Goal: Contribute content: Add original content to the website for others to see

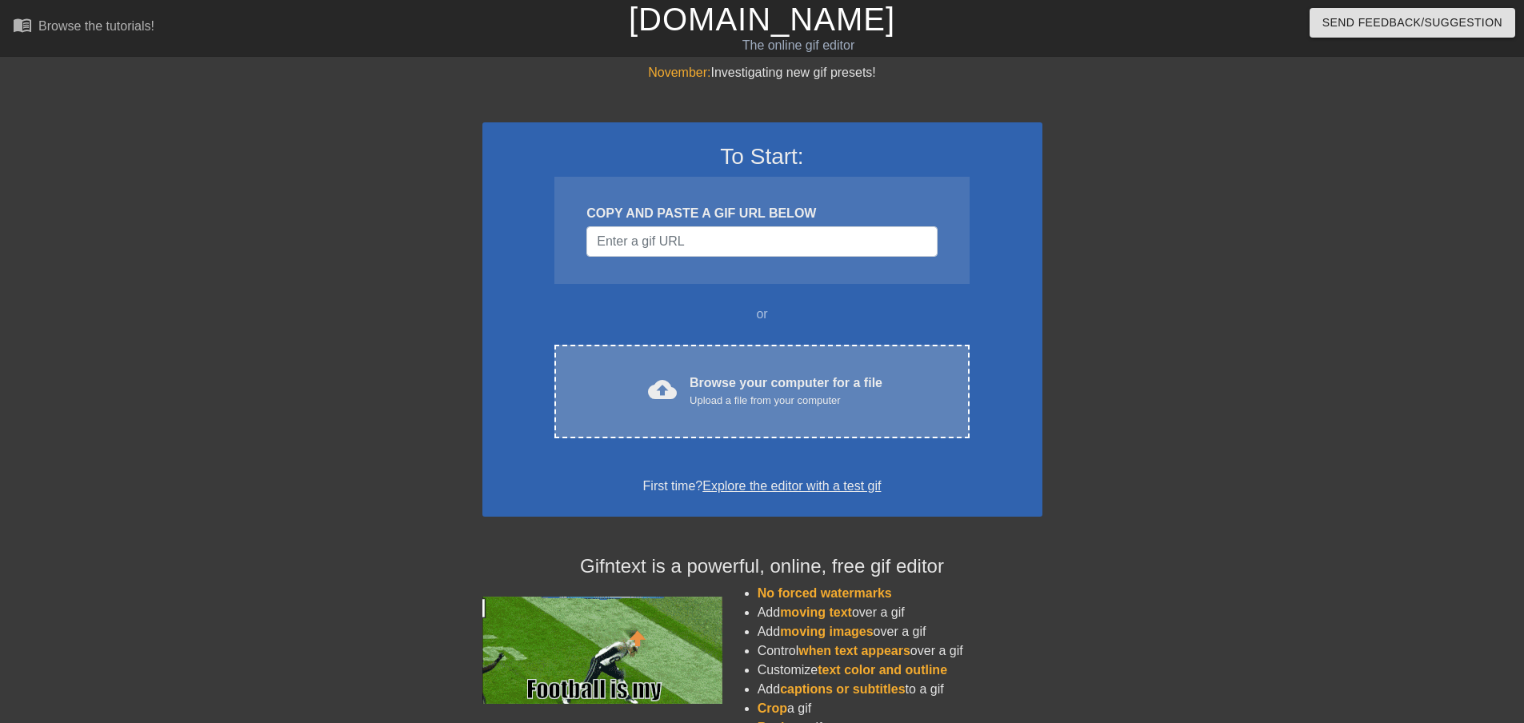
click at [664, 406] on div "cloud_upload" at bounding box center [659, 392] width 35 height 34
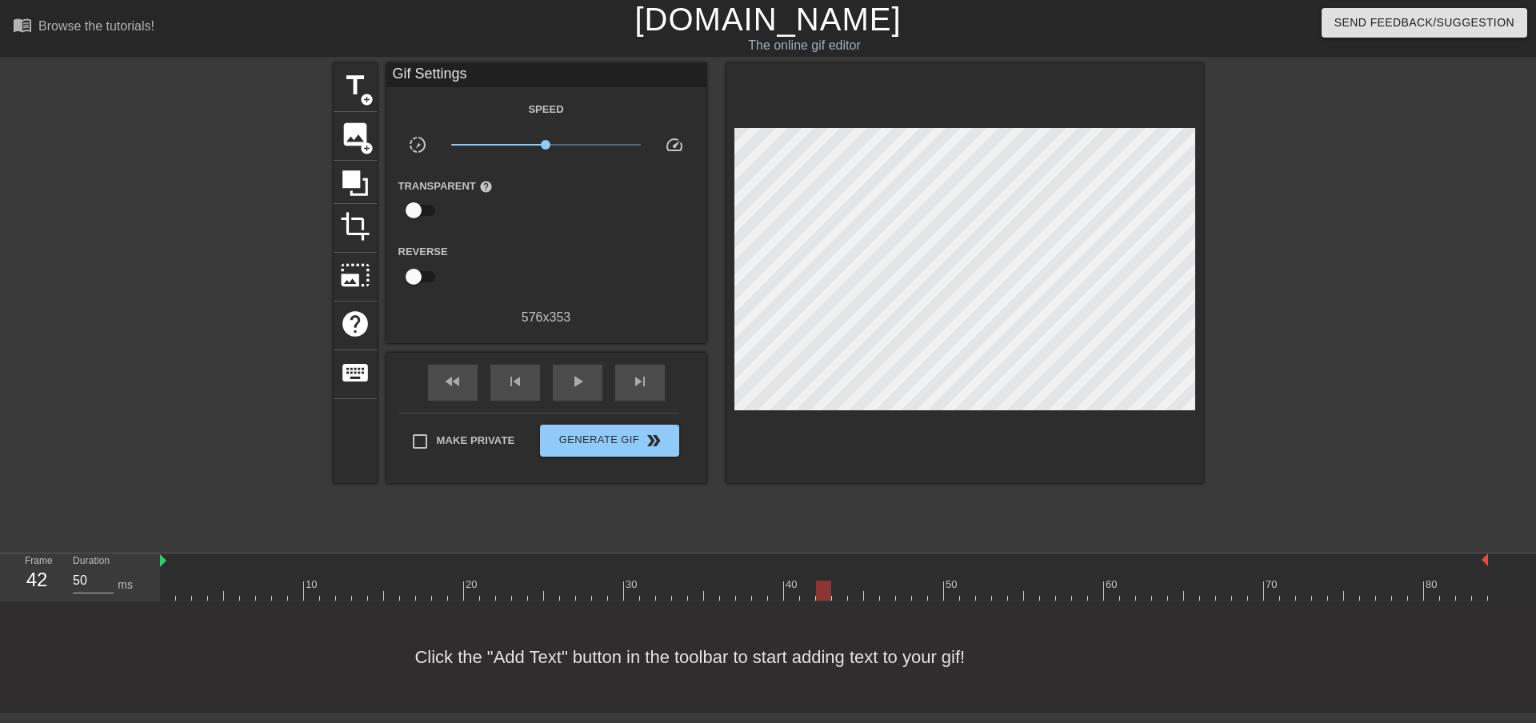
drag, startPoint x: 170, startPoint y: 595, endPoint x: 816, endPoint y: 594, distance: 645.7
click at [816, 594] on div at bounding box center [823, 591] width 15 height 20
click at [354, 150] on div "image add_circle" at bounding box center [355, 136] width 43 height 49
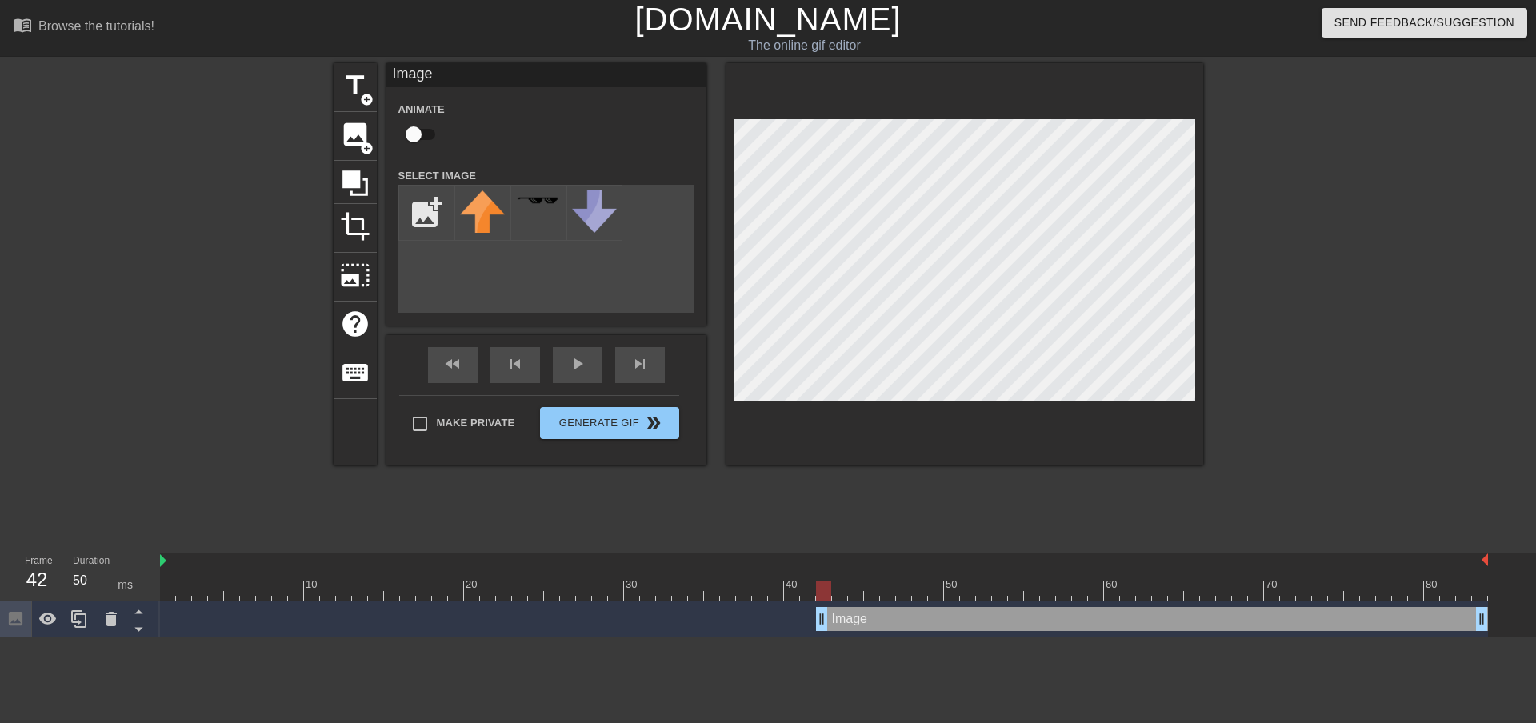
click at [425, 137] on input "checkbox" at bounding box center [413, 134] width 91 height 30
checkbox input "true"
click at [435, 226] on input "file" at bounding box center [426, 213] width 54 height 54
type input "C:\fakepath\Box.png"
click at [482, 226] on img at bounding box center [482, 218] width 45 height 56
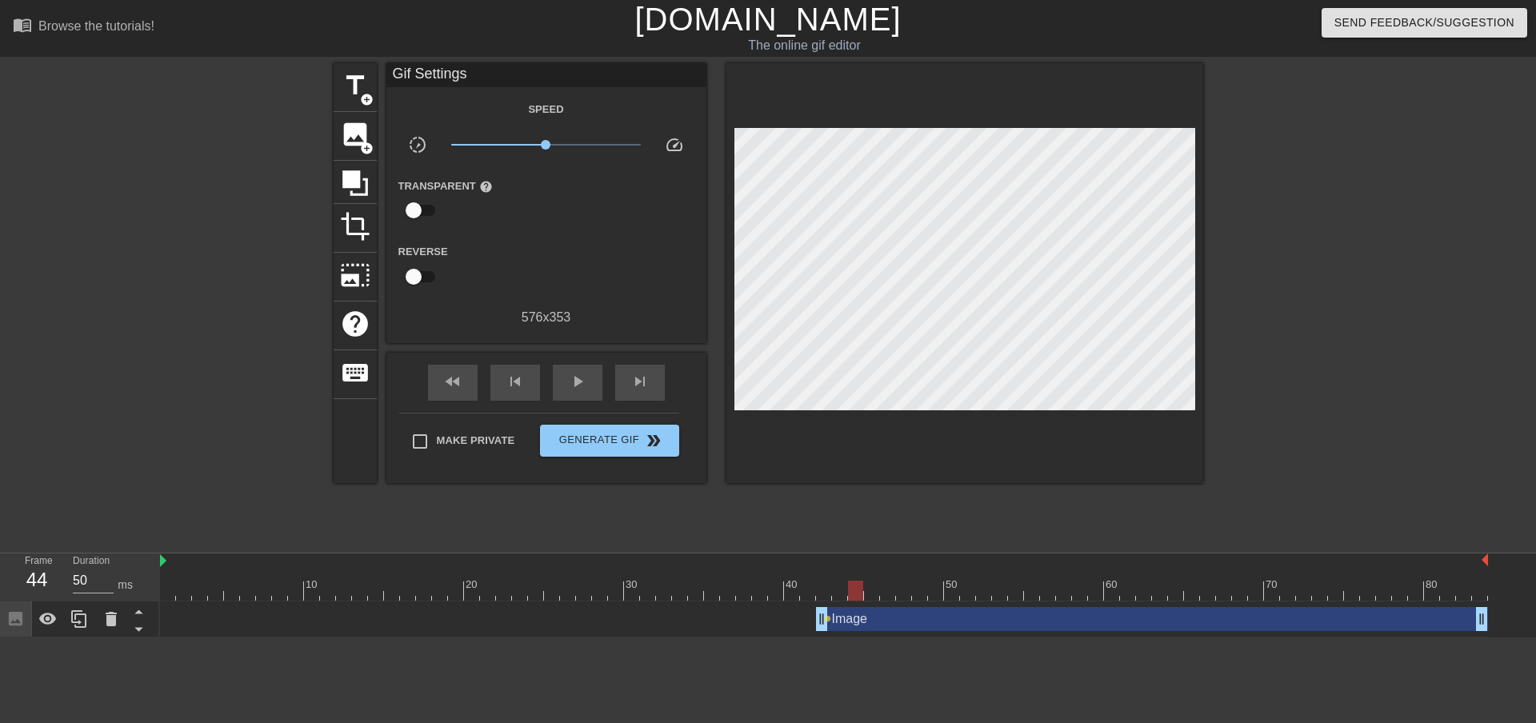
drag, startPoint x: 827, startPoint y: 597, endPoint x: 852, endPoint y: 595, distance: 25.7
click at [852, 595] on div at bounding box center [855, 591] width 15 height 20
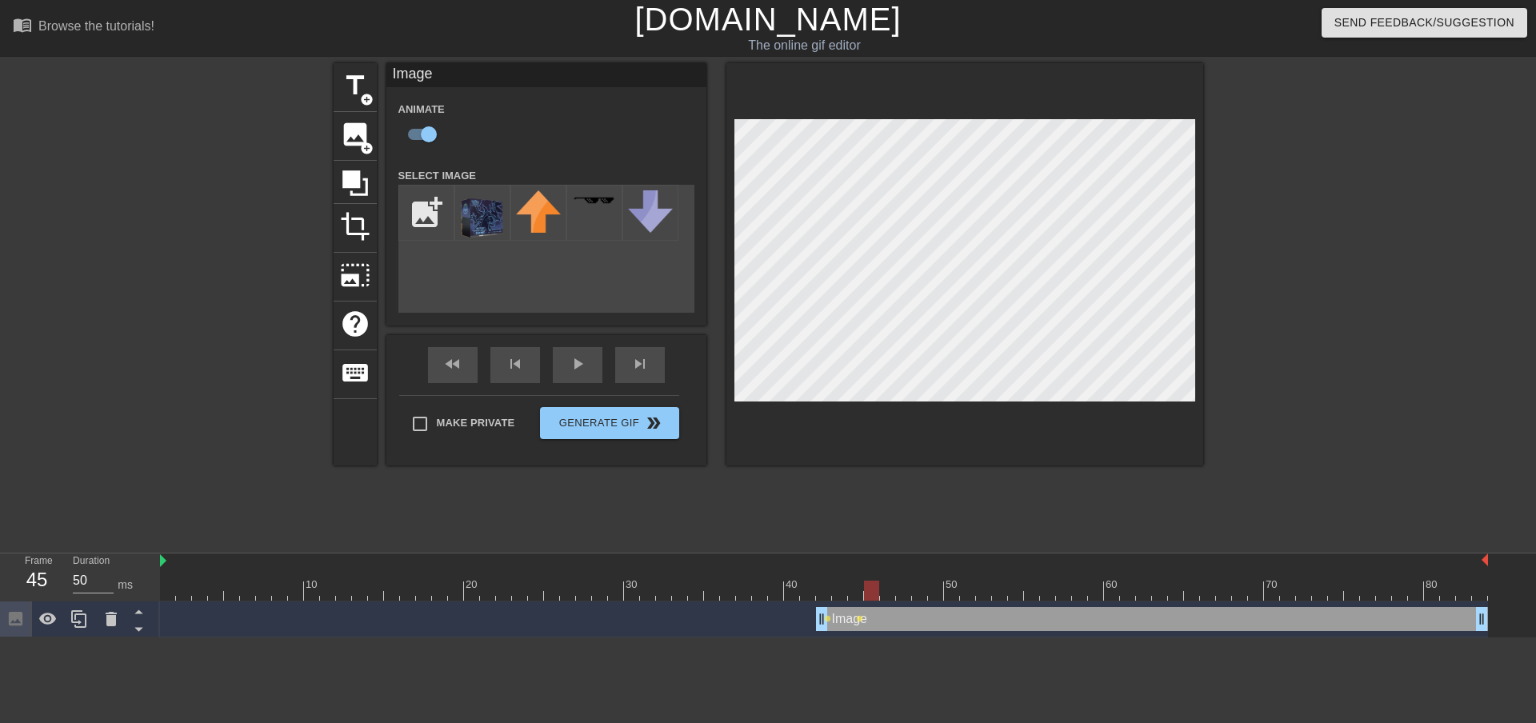
drag, startPoint x: 859, startPoint y: 596, endPoint x: 871, endPoint y: 591, distance: 12.9
click at [871, 591] on div at bounding box center [871, 591] width 15 height 20
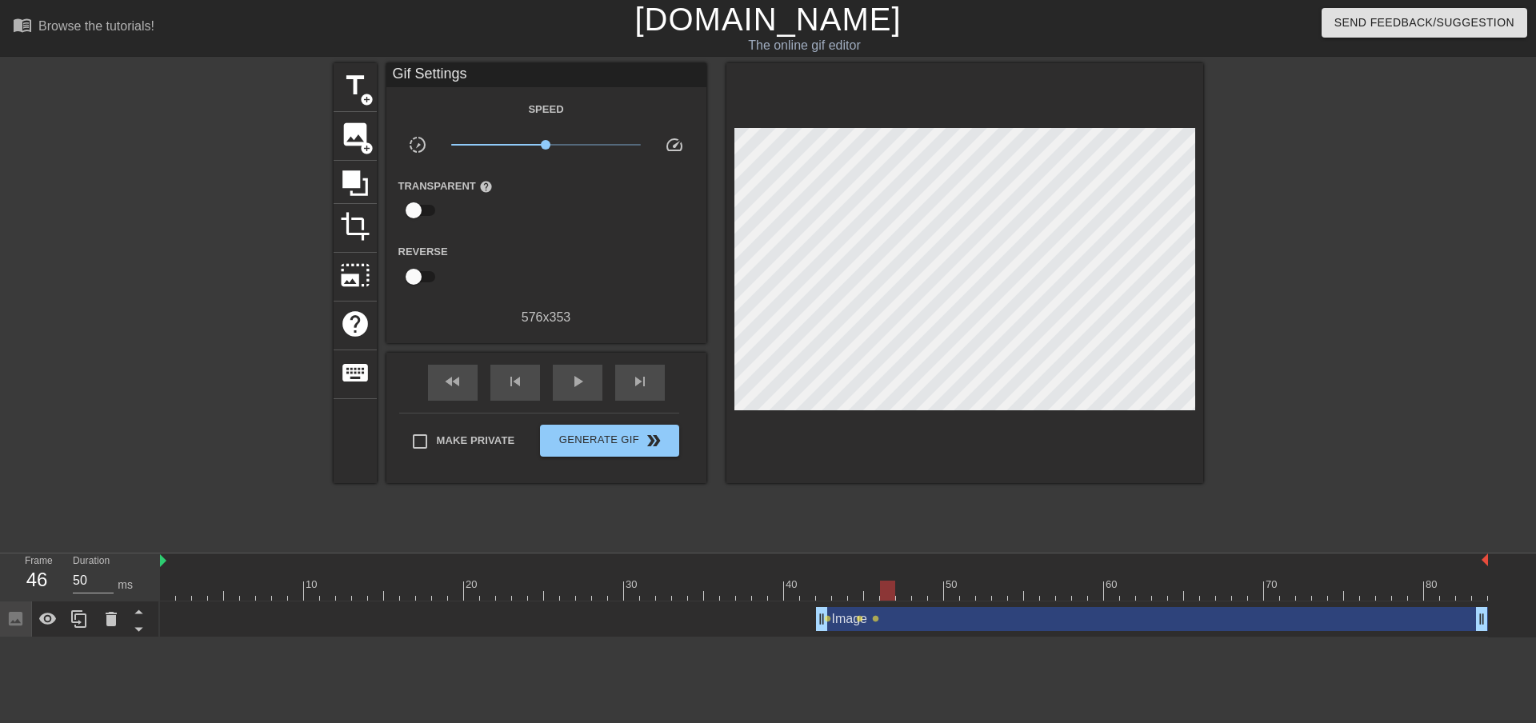
click at [880, 594] on div at bounding box center [887, 591] width 15 height 20
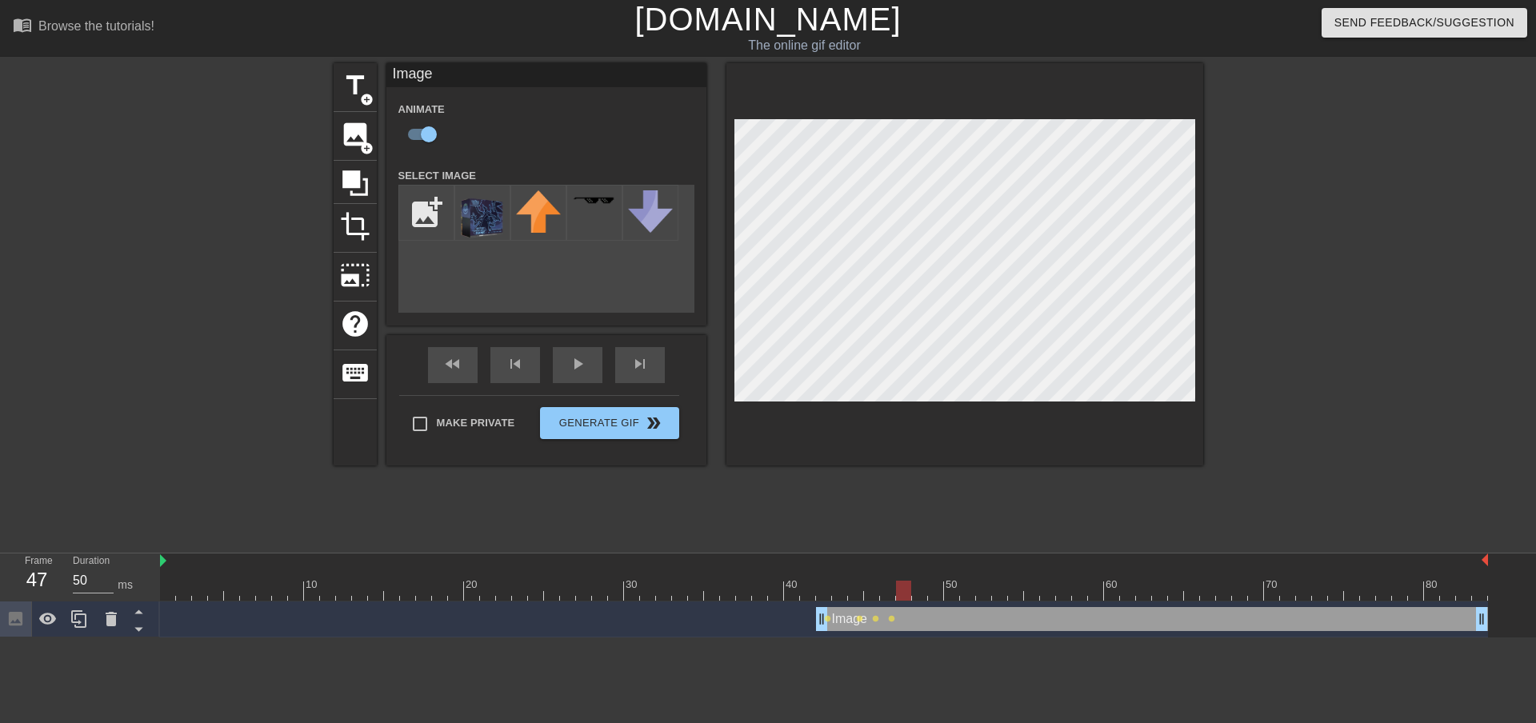
drag, startPoint x: 891, startPoint y: 590, endPoint x: 902, endPoint y: 588, distance: 10.7
click at [902, 588] on div at bounding box center [903, 591] width 15 height 20
click at [915, 591] on div at bounding box center [919, 591] width 15 height 20
drag, startPoint x: 921, startPoint y: 594, endPoint x: 941, endPoint y: 536, distance: 61.0
click at [932, 590] on div at bounding box center [935, 591] width 15 height 20
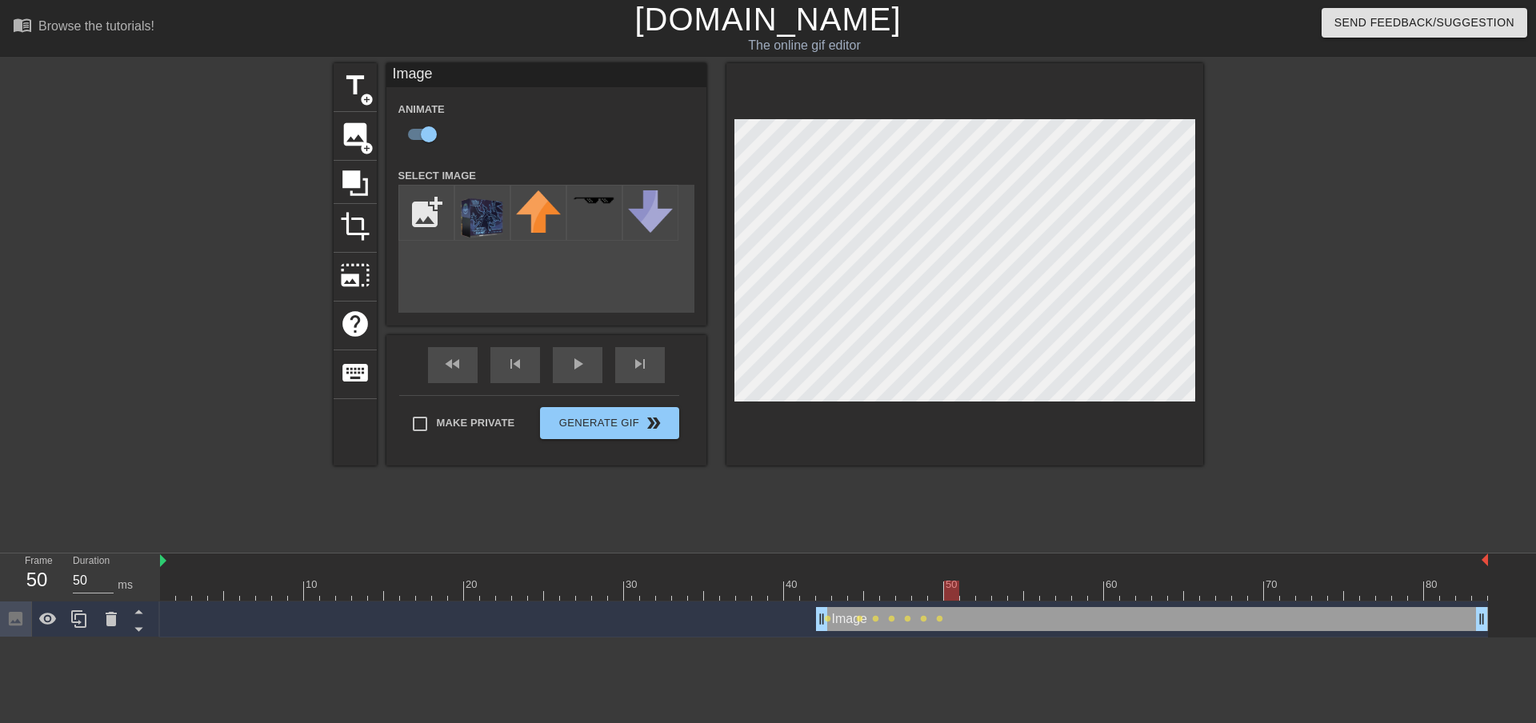
click at [947, 590] on div at bounding box center [951, 591] width 15 height 20
drag, startPoint x: 952, startPoint y: 595, endPoint x: 964, endPoint y: 594, distance: 12.1
click at [964, 594] on div at bounding box center [967, 591] width 15 height 20
drag, startPoint x: 971, startPoint y: 585, endPoint x: 1032, endPoint y: 573, distance: 62.0
click at [1032, 573] on div "10 20 30 40 50 60 70 80" at bounding box center [824, 577] width 1328 height 47
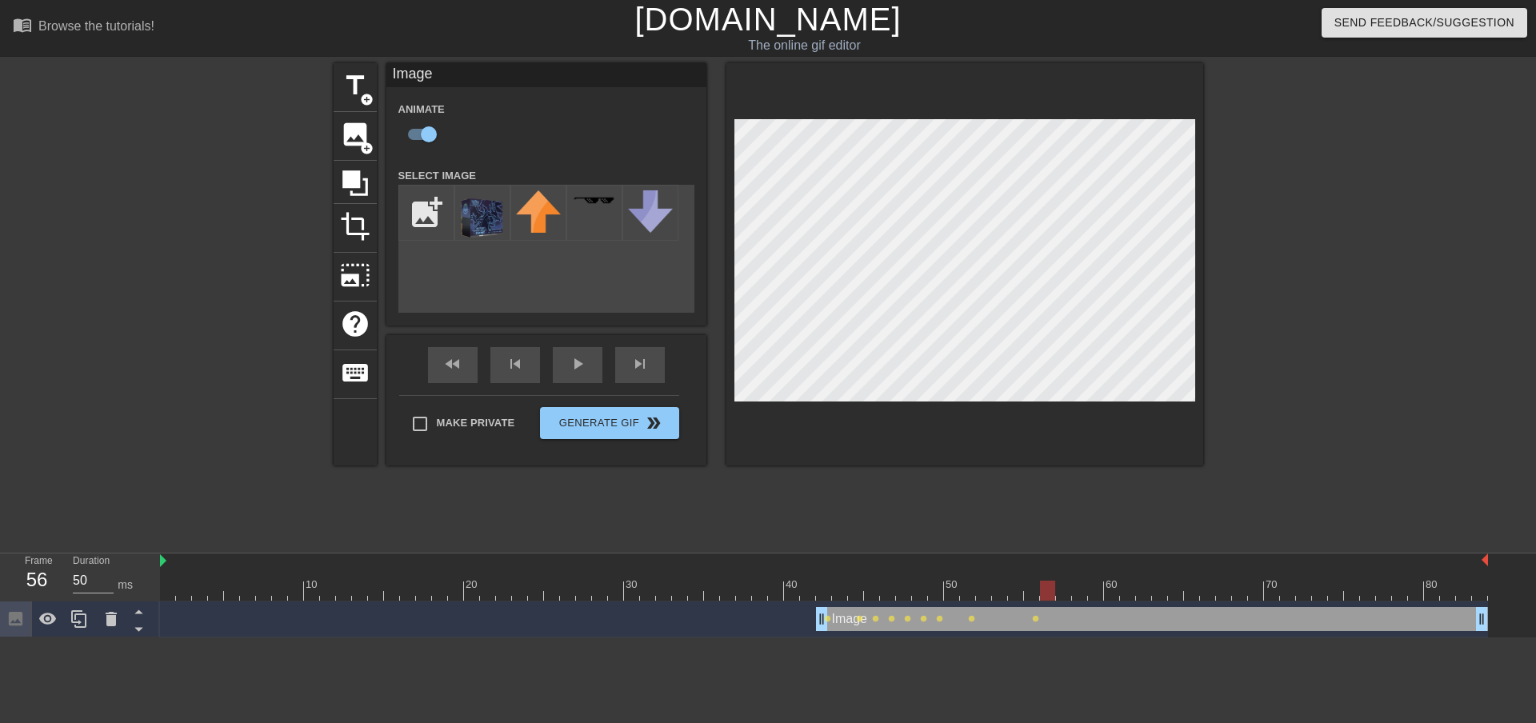
drag, startPoint x: 1033, startPoint y: 590, endPoint x: 1055, endPoint y: 581, distance: 24.1
click at [1055, 581] on div at bounding box center [824, 591] width 1328 height 20
drag, startPoint x: 1047, startPoint y: 591, endPoint x: 1080, endPoint y: 594, distance: 33.8
click at [1080, 594] on div at bounding box center [1079, 591] width 15 height 20
drag, startPoint x: 1085, startPoint y: 596, endPoint x: 1104, endPoint y: 593, distance: 19.5
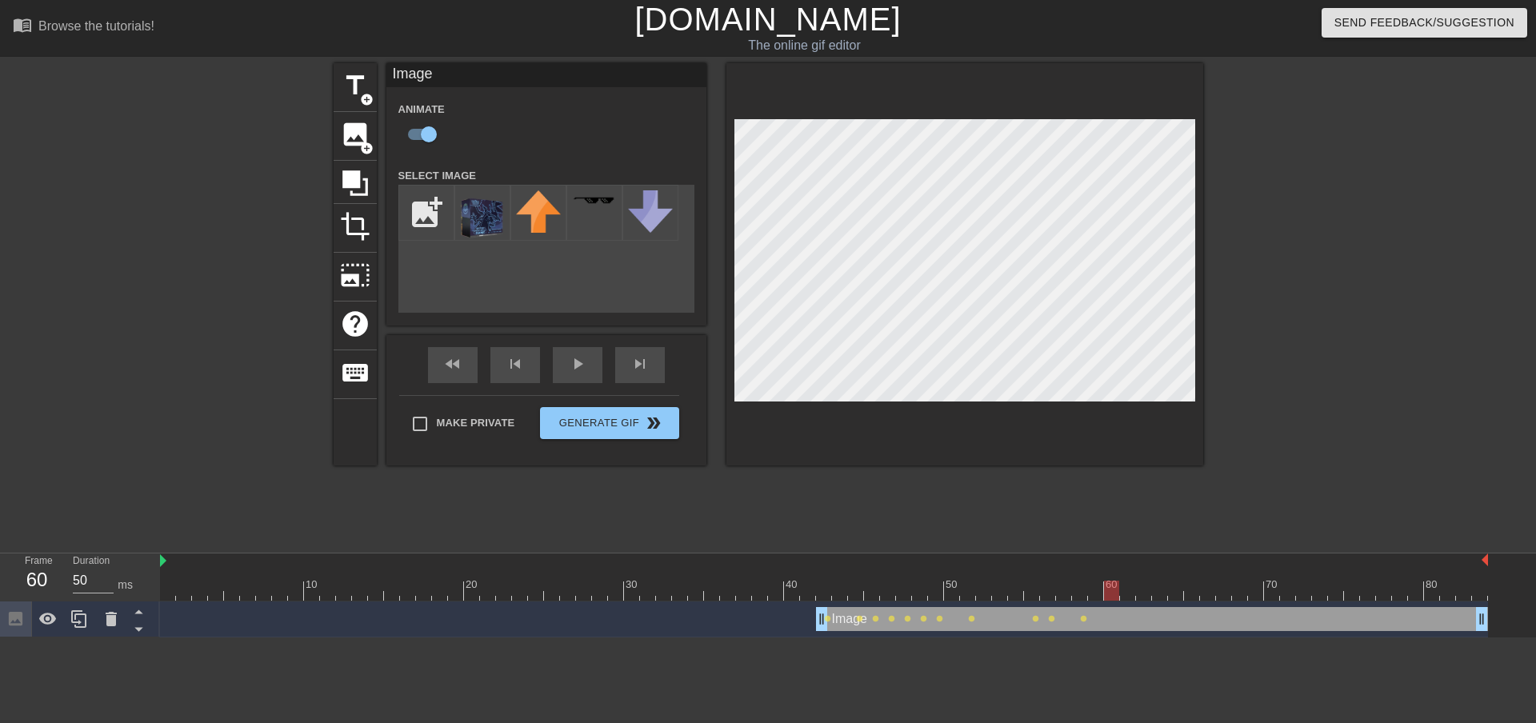
click at [1104, 593] on div at bounding box center [1111, 591] width 15 height 20
drag, startPoint x: 1111, startPoint y: 586, endPoint x: 1135, endPoint y: 571, distance: 28.4
click at [1137, 584] on div at bounding box center [1143, 591] width 15 height 20
click at [1152, 590] on div at bounding box center [1159, 591] width 15 height 20
click at [1159, 587] on div at bounding box center [1159, 591] width 15 height 20
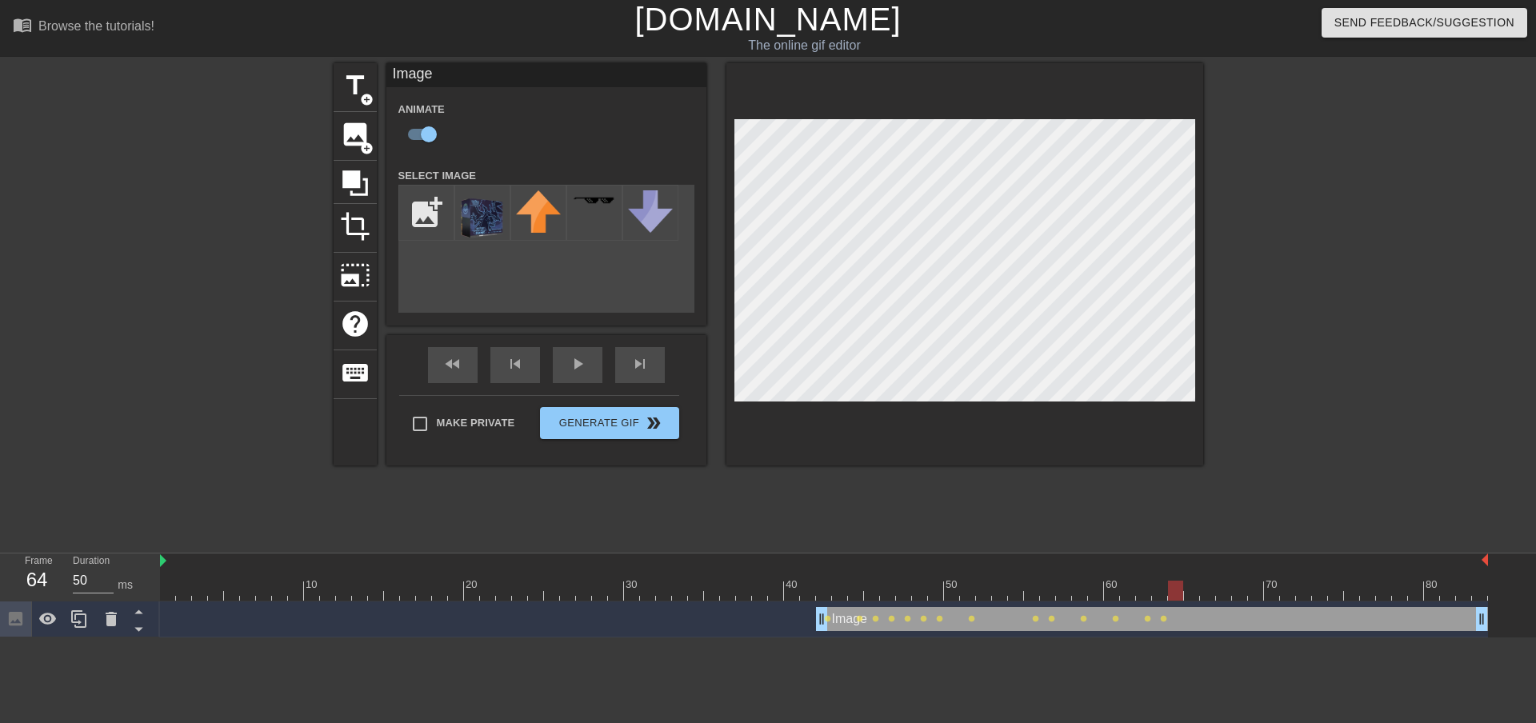
drag, startPoint x: 1159, startPoint y: 587, endPoint x: 1176, endPoint y: 585, distance: 17.8
click at [1176, 585] on div at bounding box center [1175, 591] width 15 height 20
drag, startPoint x: 1171, startPoint y: 591, endPoint x: 1196, endPoint y: 586, distance: 26.2
click at [1196, 586] on div at bounding box center [1191, 591] width 15 height 20
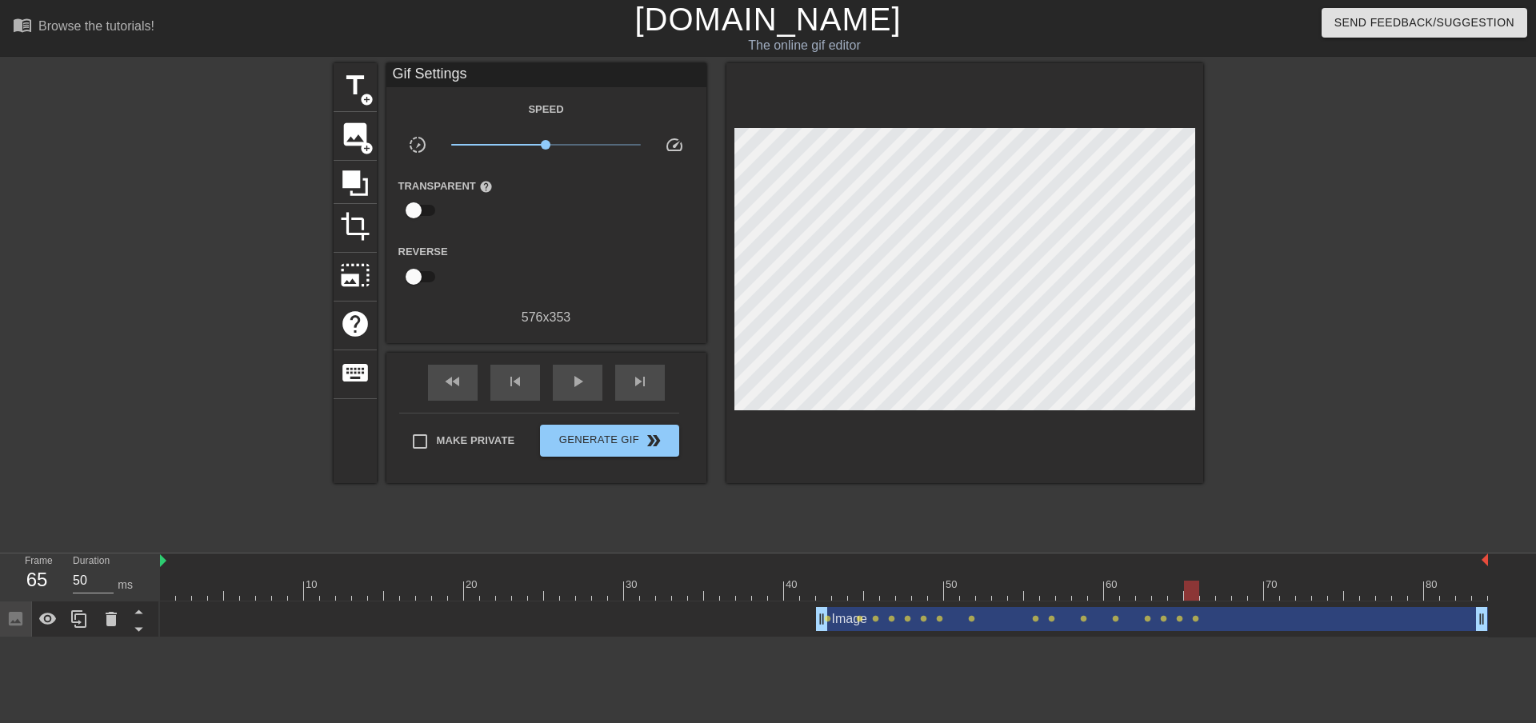
click at [979, 113] on div at bounding box center [965, 273] width 477 height 420
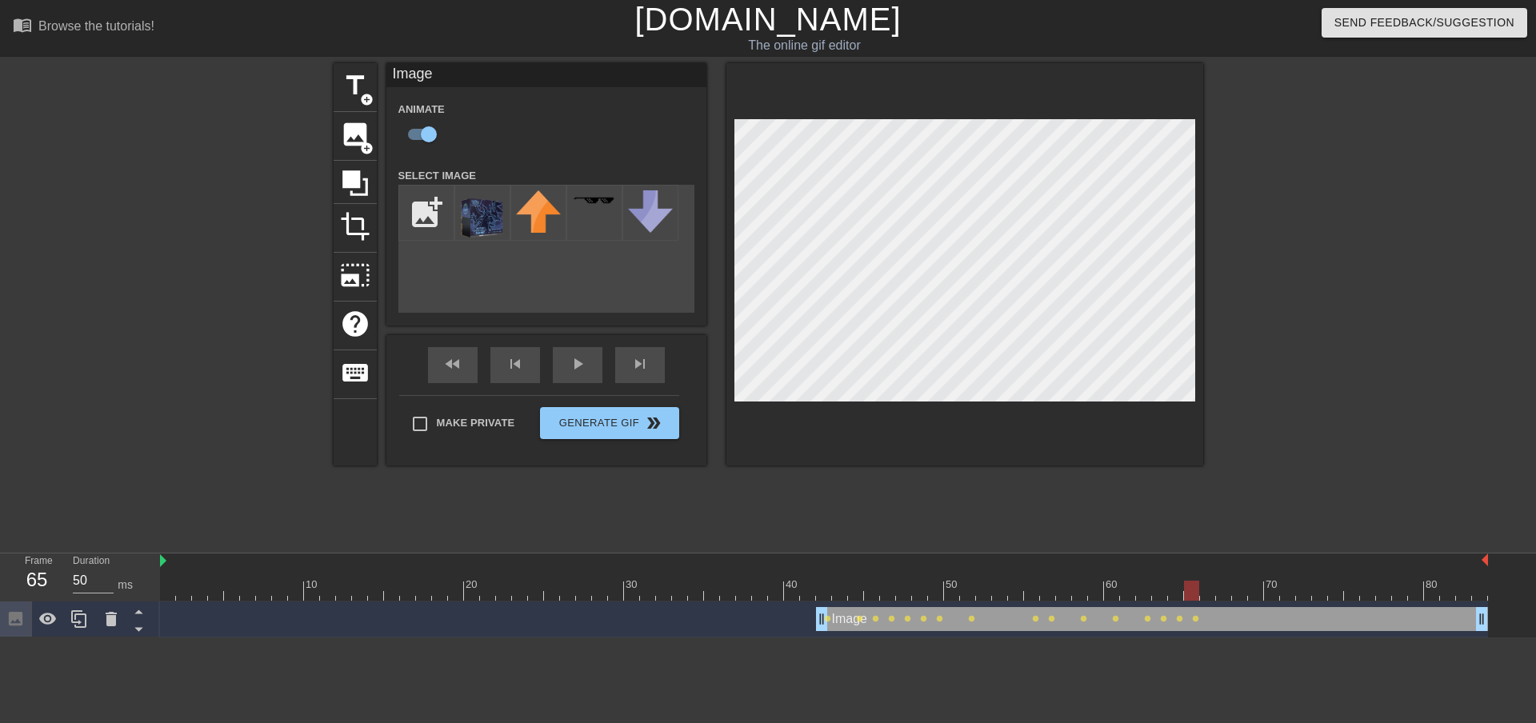
click at [967, 110] on div at bounding box center [965, 264] width 477 height 402
drag, startPoint x: 1199, startPoint y: 596, endPoint x: 1202, endPoint y: 606, distance: 10.1
click at [1202, 606] on div "10 20 30 40 50 60 70 80 Image drag_handle drag_handle lens lens lens lens lens …" at bounding box center [848, 596] width 1376 height 84
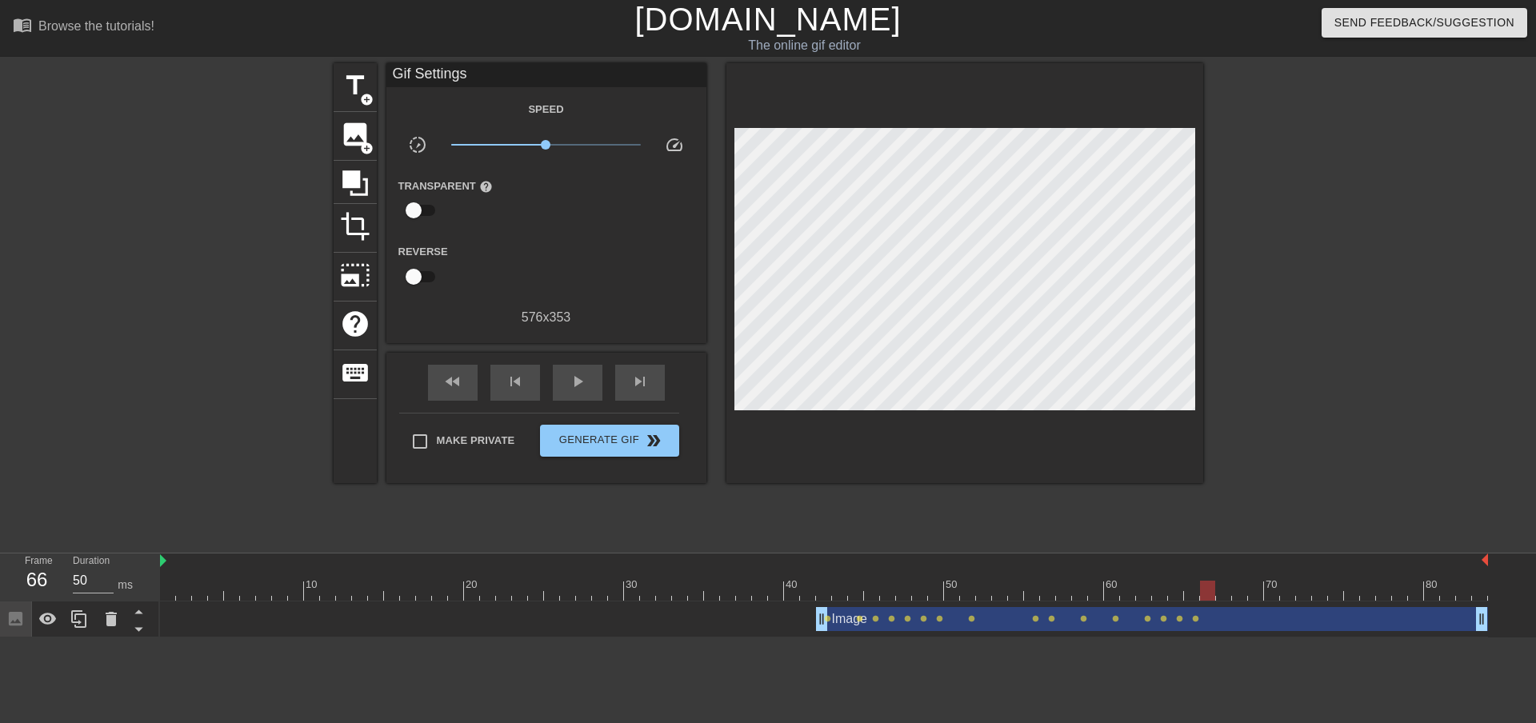
click at [976, 111] on div at bounding box center [965, 273] width 477 height 420
click at [891, 628] on div "Image drag_handle drag_handle" at bounding box center [1152, 619] width 672 height 24
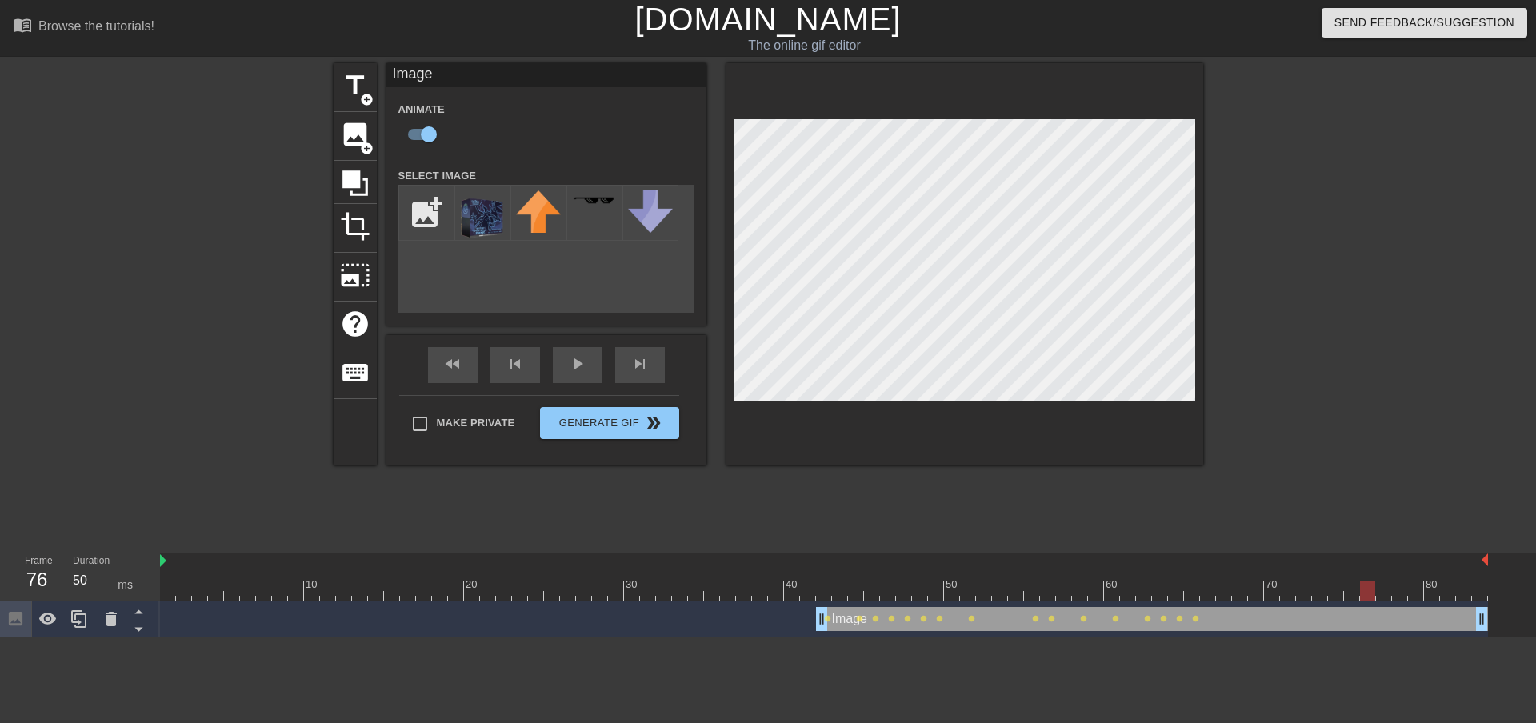
drag, startPoint x: 1207, startPoint y: 586, endPoint x: 1363, endPoint y: 606, distance: 157.3
click at [1363, 606] on div "10 20 30 40 50 60 70 80 Image drag_handle drag_handle lens lens lens lens lens …" at bounding box center [848, 596] width 1376 height 84
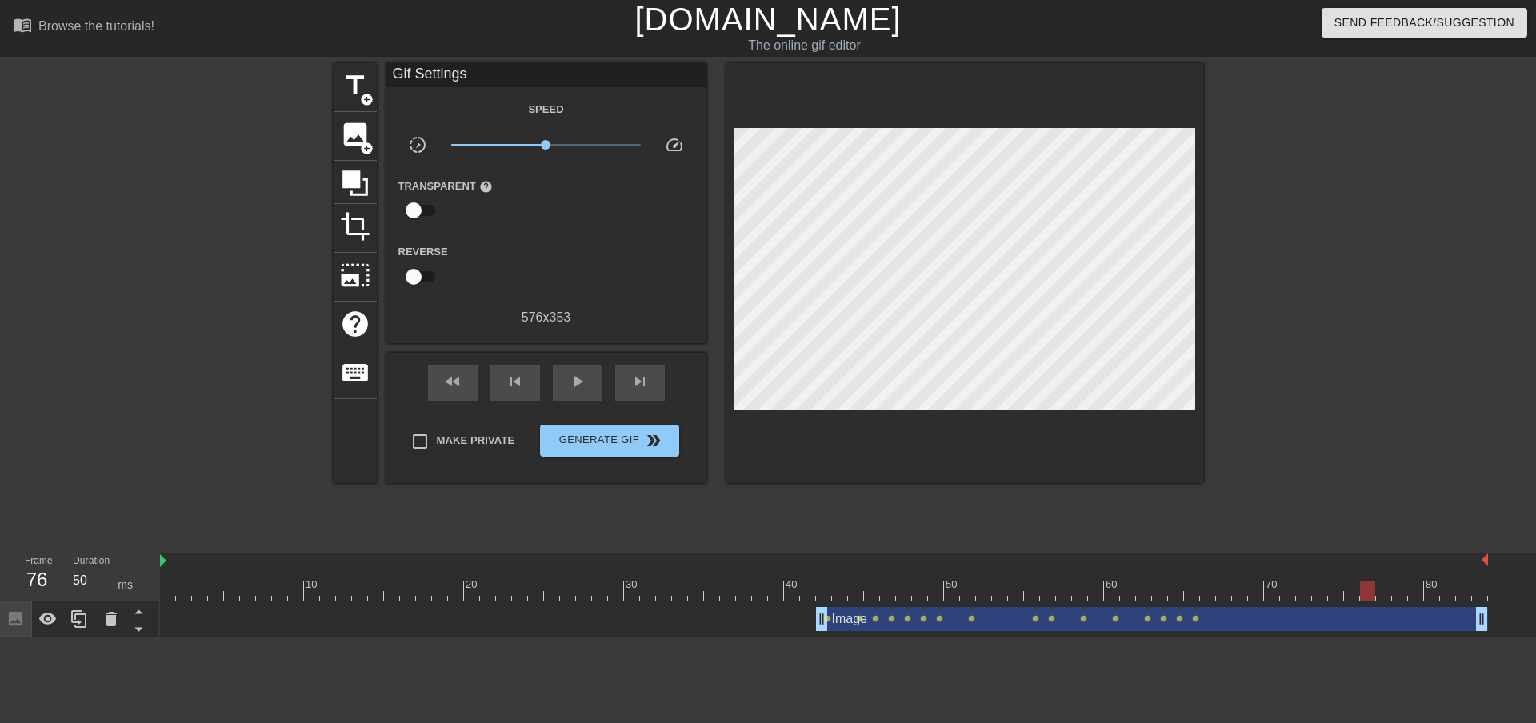
click at [948, 126] on div at bounding box center [965, 273] width 477 height 420
click at [1077, 614] on div "Image drag_handle drag_handle" at bounding box center [1152, 619] width 672 height 24
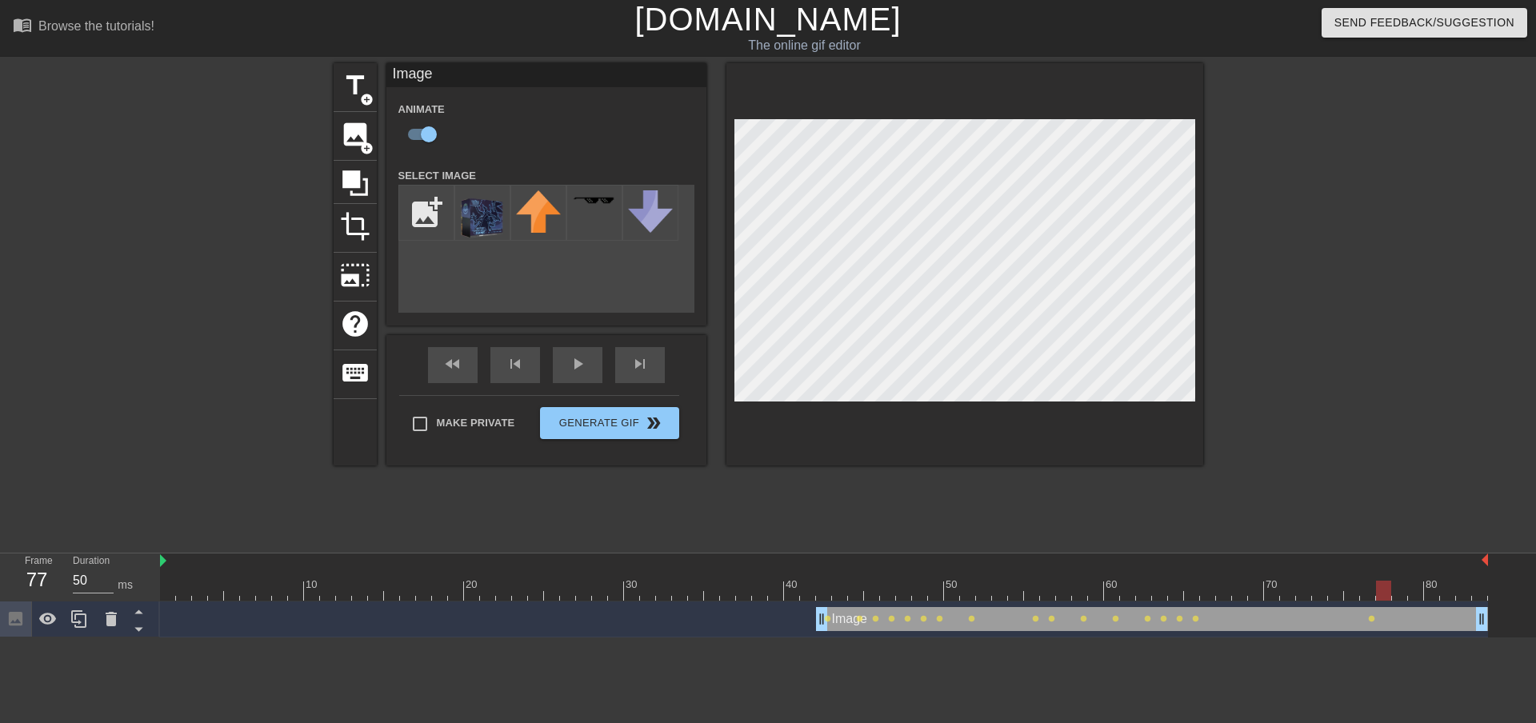
drag, startPoint x: 1367, startPoint y: 590, endPoint x: 1377, endPoint y: 593, distance: 10.7
click at [1377, 593] on div at bounding box center [1383, 591] width 15 height 20
drag, startPoint x: 1384, startPoint y: 590, endPoint x: 1393, endPoint y: 590, distance: 8.8
click at [1393, 590] on div at bounding box center [1399, 591] width 15 height 20
drag, startPoint x: 1403, startPoint y: 590, endPoint x: 1366, endPoint y: 536, distance: 66.1
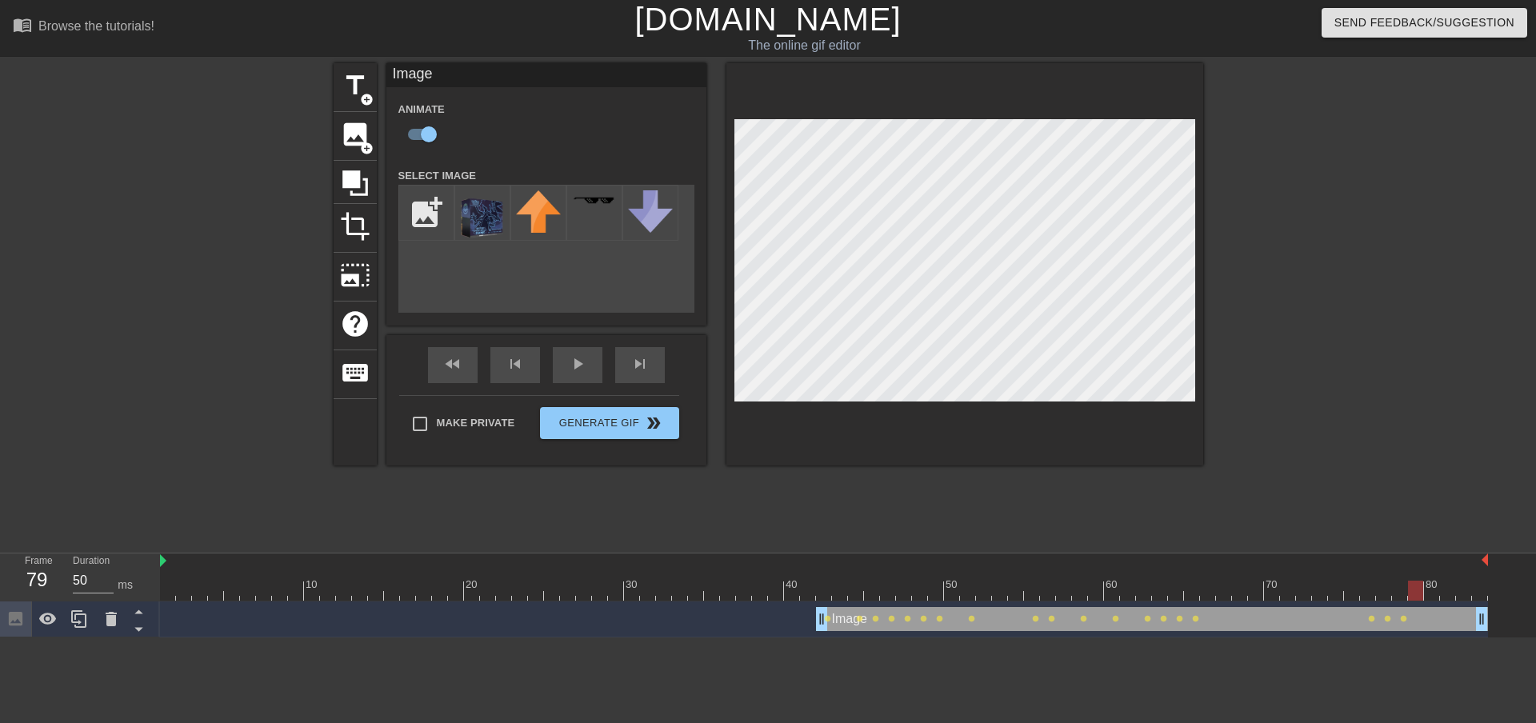
click at [1413, 588] on div at bounding box center [1415, 591] width 15 height 20
drag, startPoint x: 1421, startPoint y: 590, endPoint x: 1429, endPoint y: 590, distance: 8.0
click at [1429, 590] on div at bounding box center [824, 591] width 1328 height 20
drag, startPoint x: 1446, startPoint y: 590, endPoint x: 1438, endPoint y: 592, distance: 8.2
click at [1438, 592] on div at bounding box center [1431, 591] width 15 height 20
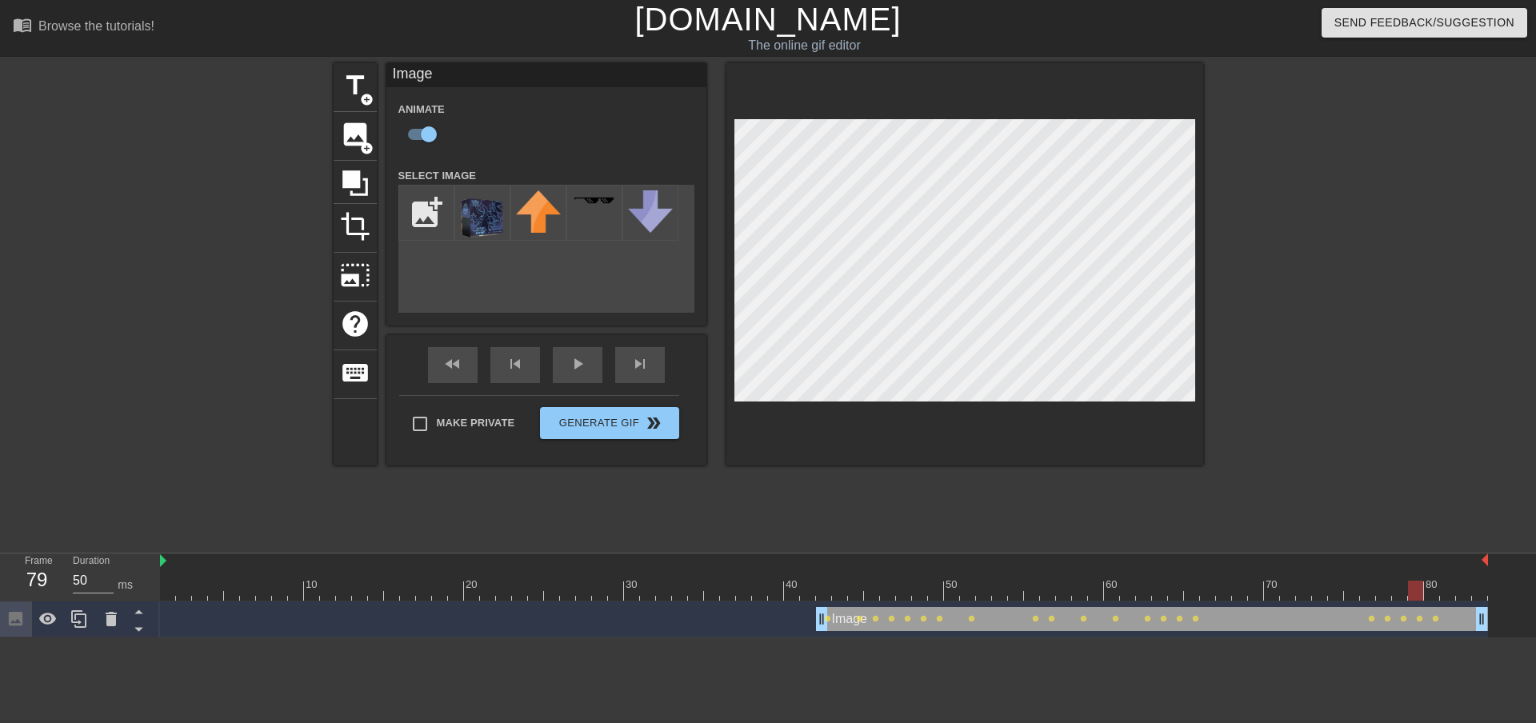
click at [1423, 594] on div at bounding box center [1415, 591] width 15 height 20
click at [1413, 588] on div at bounding box center [1415, 591] width 15 height 20
drag, startPoint x: 1416, startPoint y: 592, endPoint x: 1427, endPoint y: 592, distance: 10.4
click at [1427, 592] on div at bounding box center [1431, 591] width 15 height 20
drag, startPoint x: 1437, startPoint y: 586, endPoint x: 1451, endPoint y: 596, distance: 16.6
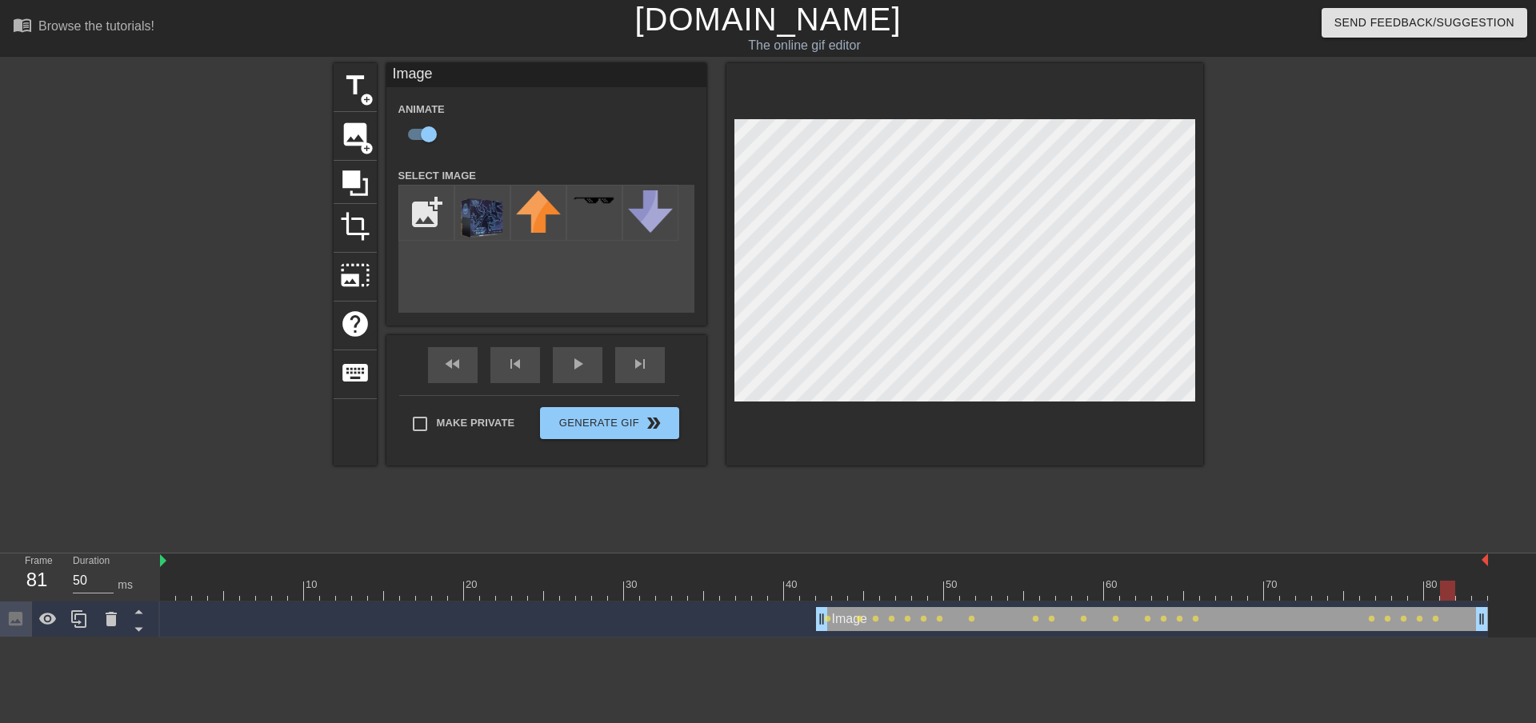
click at [1451, 596] on div at bounding box center [1447, 591] width 15 height 20
drag, startPoint x: 1447, startPoint y: 595, endPoint x: 1459, endPoint y: 595, distance: 11.2
click at [1459, 595] on div at bounding box center [1463, 591] width 15 height 20
click at [1475, 592] on div at bounding box center [1479, 591] width 15 height 20
drag, startPoint x: 1478, startPoint y: 590, endPoint x: 891, endPoint y: 530, distance: 589.5
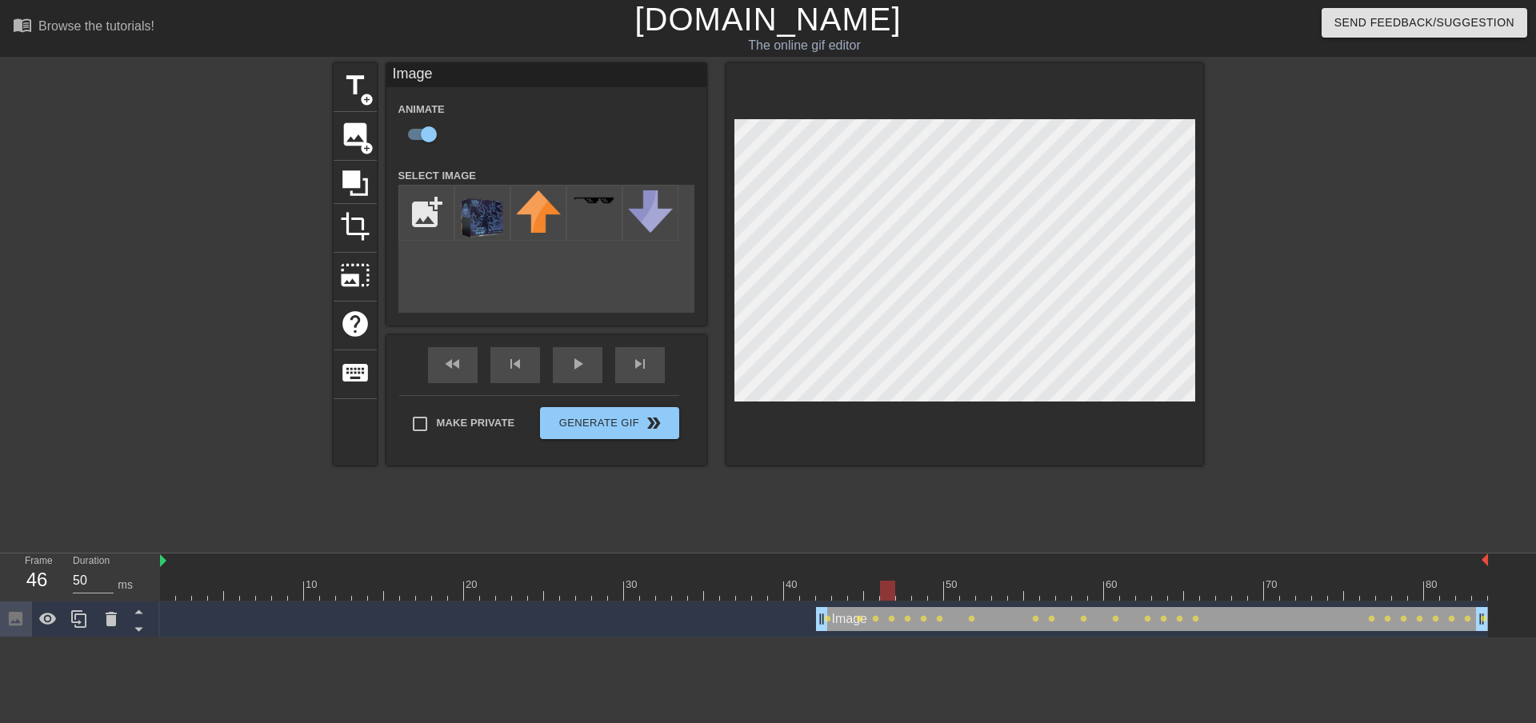
click at [891, 530] on div "menu_book Browse the tutorials! [DOMAIN_NAME] The online gif editor Send Feedba…" at bounding box center [768, 319] width 1536 height 638
click at [901, 497] on div "title add_circle image add_circle crop photo_size_select_large help keyboard Im…" at bounding box center [769, 303] width 870 height 480
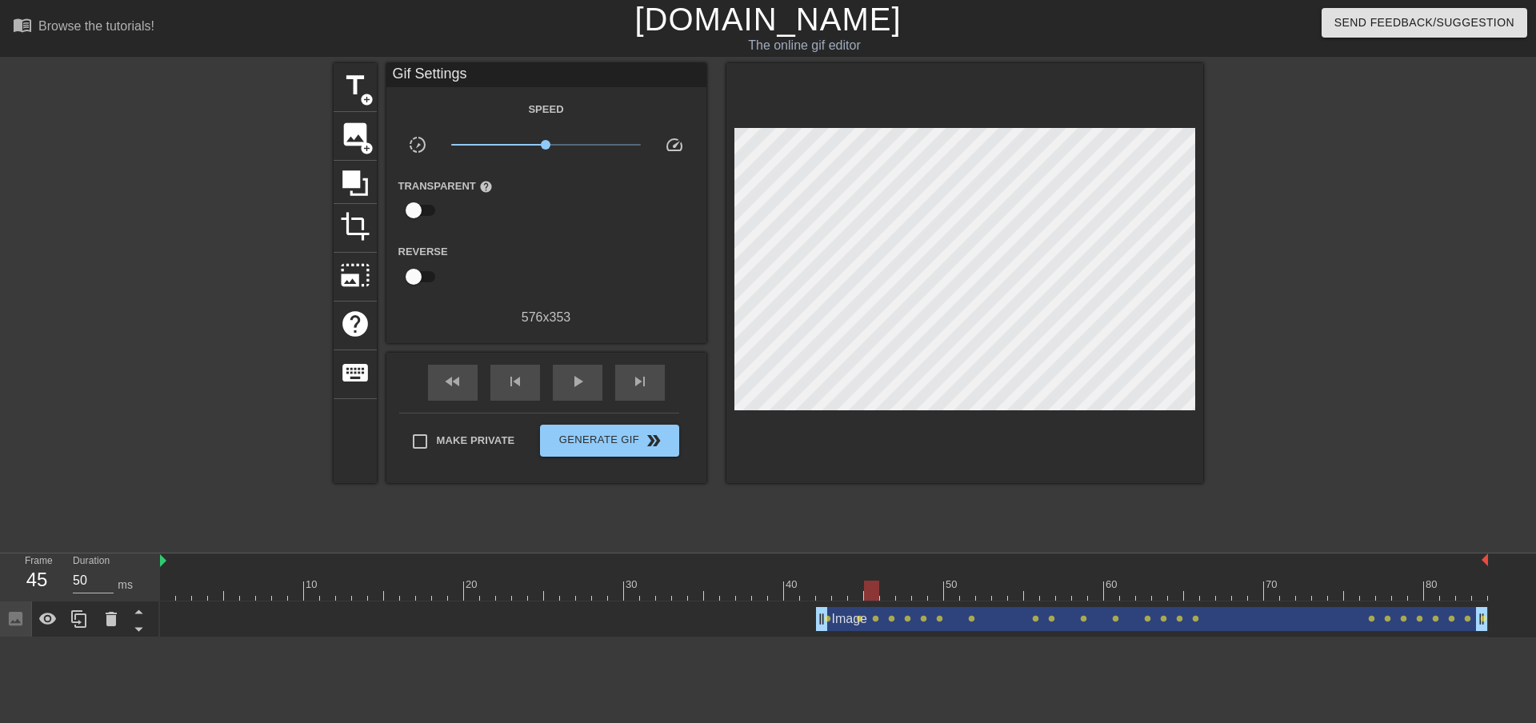
drag, startPoint x: 891, startPoint y: 593, endPoint x: 774, endPoint y: 543, distance: 126.9
click at [868, 565] on div "10 20 30 40 50 60 70 80" at bounding box center [824, 577] width 1328 height 47
click at [437, 444] on span "Make Private" at bounding box center [476, 441] width 78 height 16
click at [437, 444] on input "Make Private" at bounding box center [420, 442] width 34 height 34
checkbox input "true"
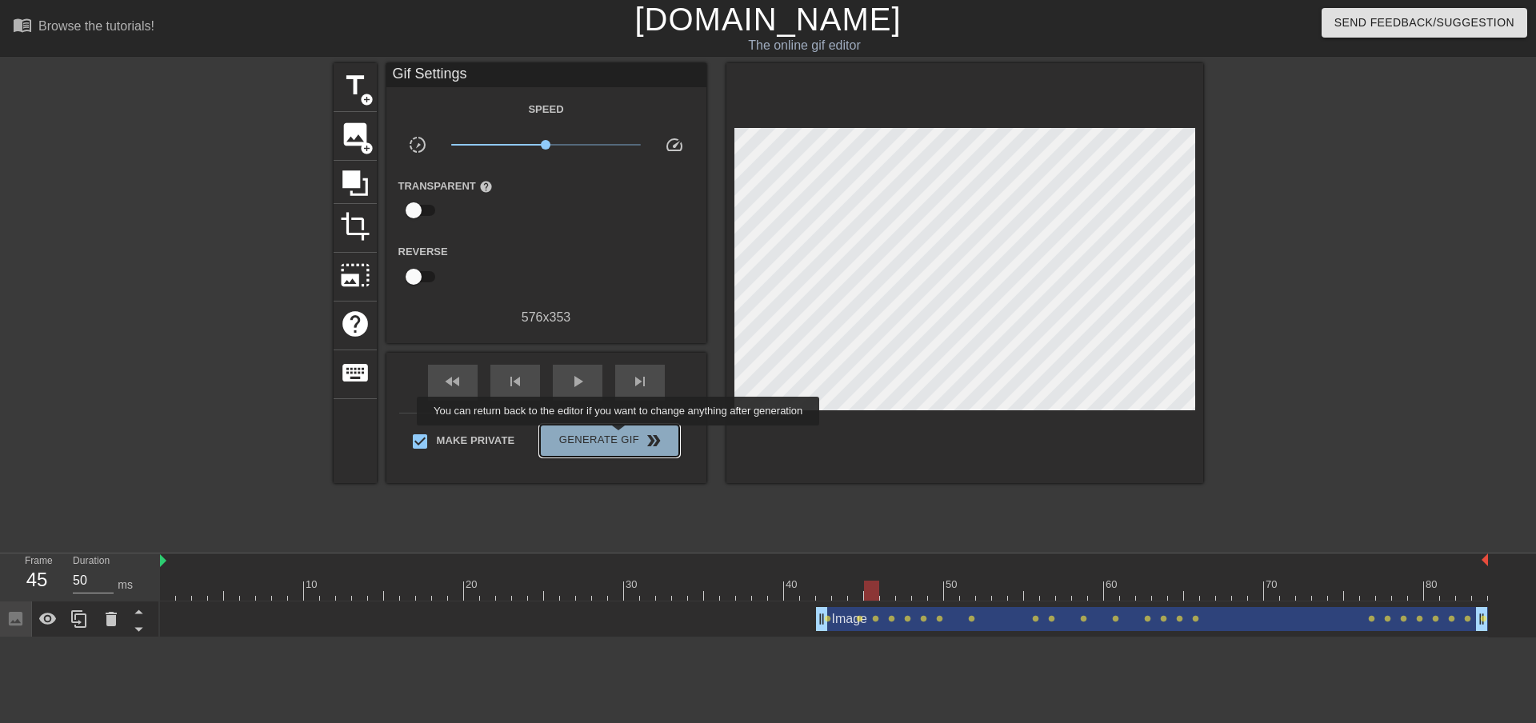
click at [622, 437] on span "Generate Gif double_arrow" at bounding box center [609, 440] width 126 height 19
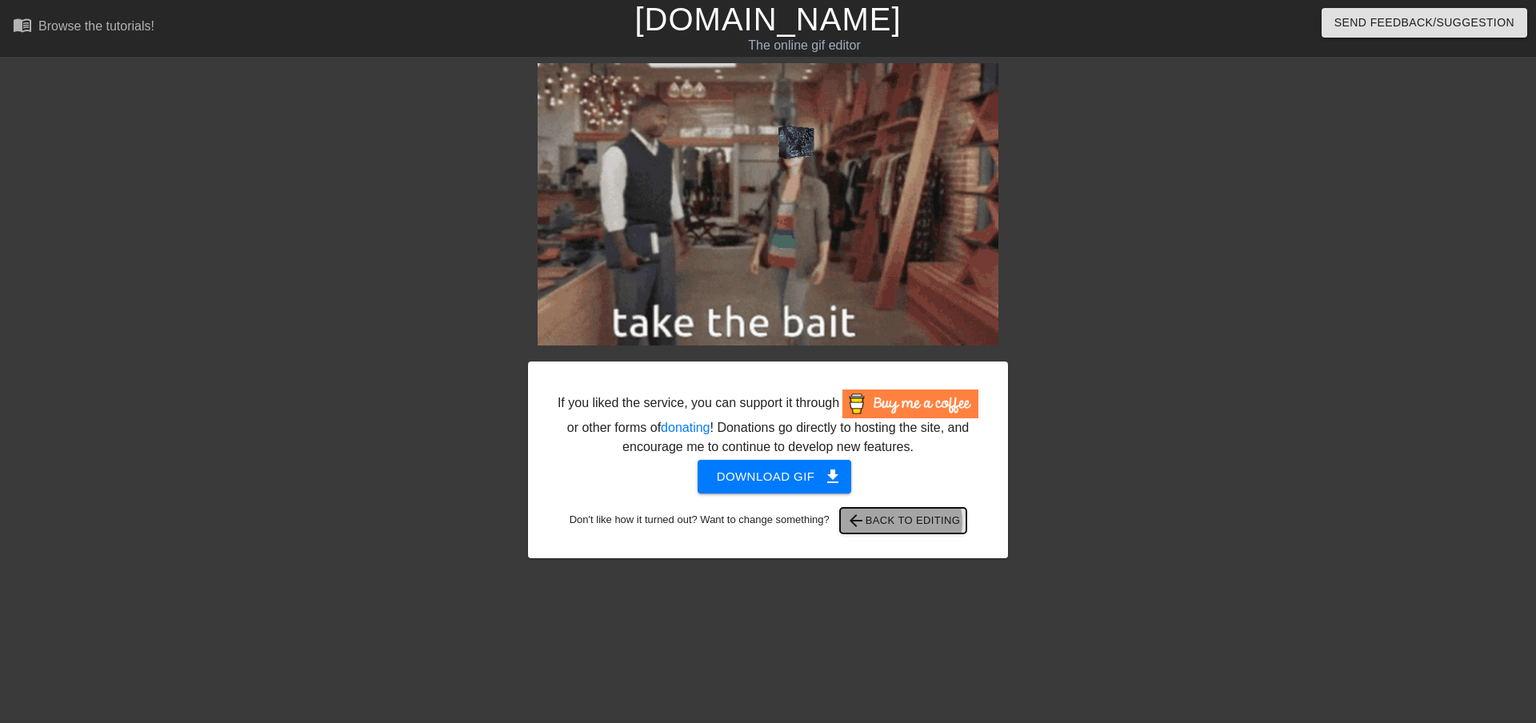
click at [902, 522] on span "arrow_back Back to Editing" at bounding box center [904, 520] width 114 height 19
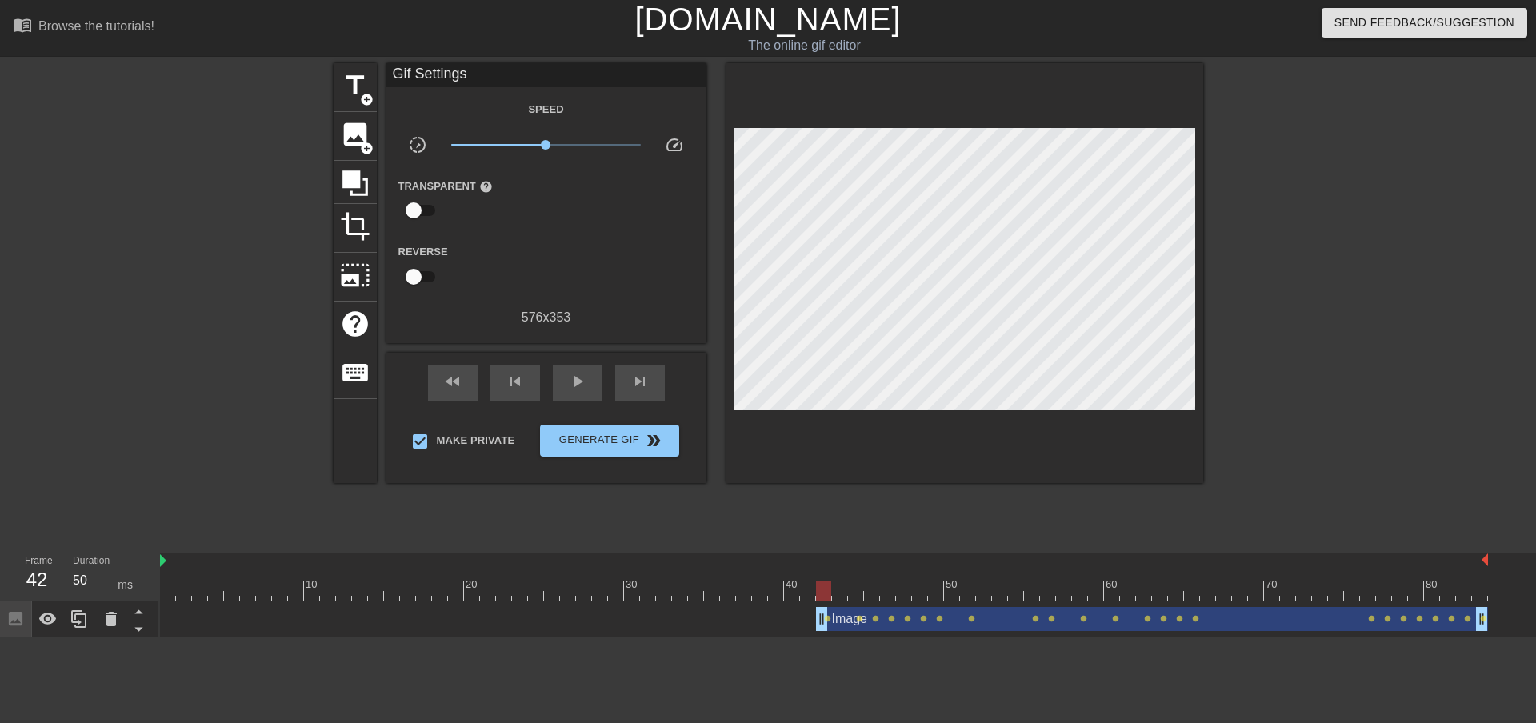
click at [831, 592] on div at bounding box center [824, 591] width 1328 height 20
click at [358, 103] on div "title add_circle" at bounding box center [355, 87] width 43 height 49
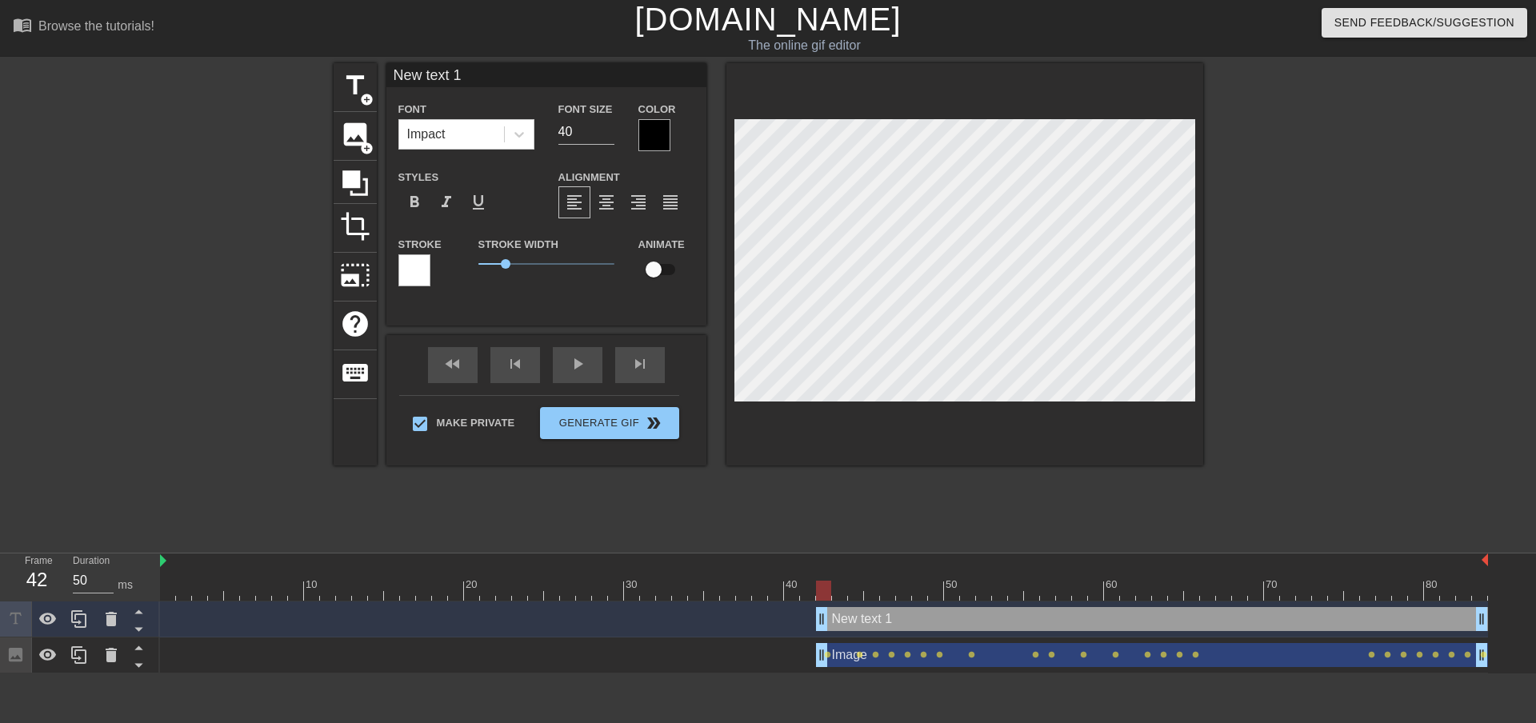
scroll to position [2, 2]
type input "S"
type textarea "S"
type input "Sc"
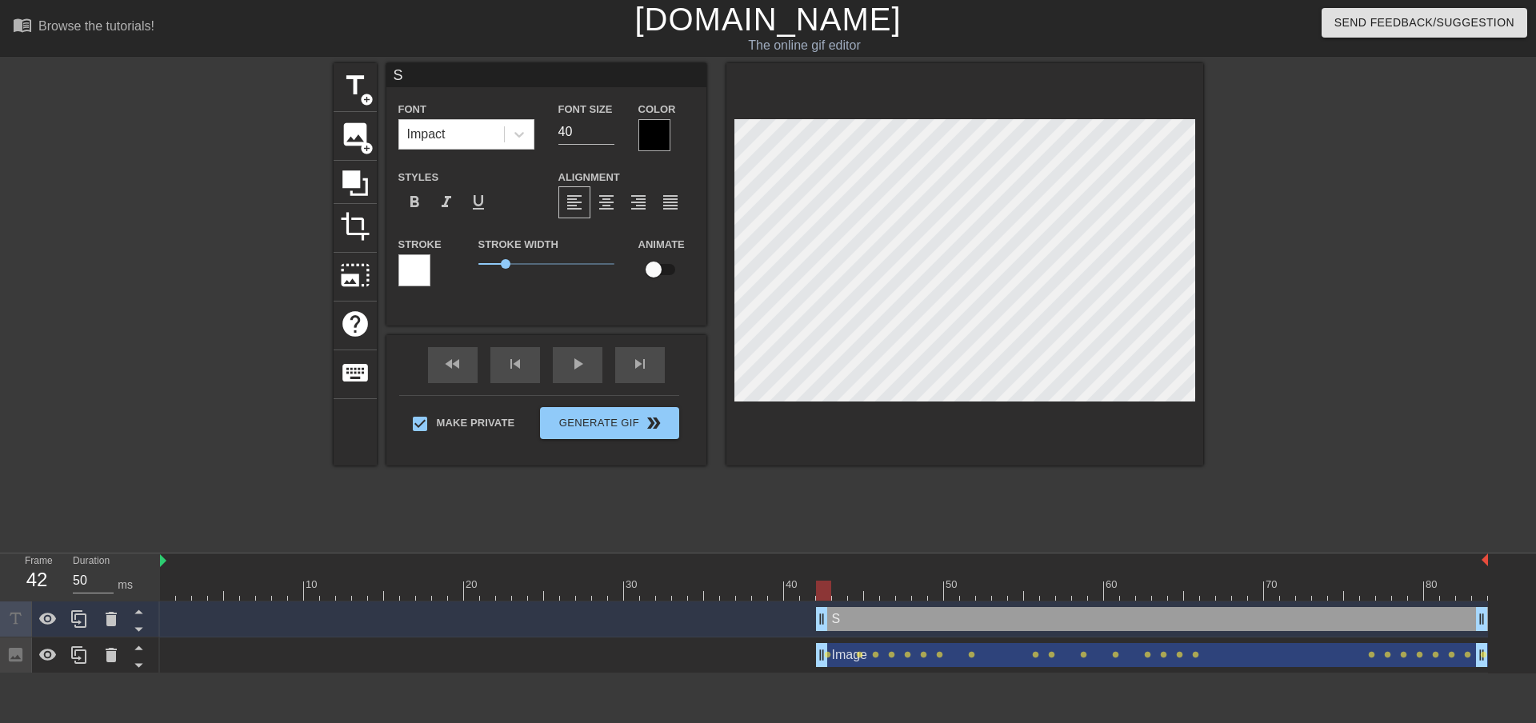
type textarea "Sc"
type input "Sca"
type textarea "Sca"
type input "Scal"
type textarea "Scal"
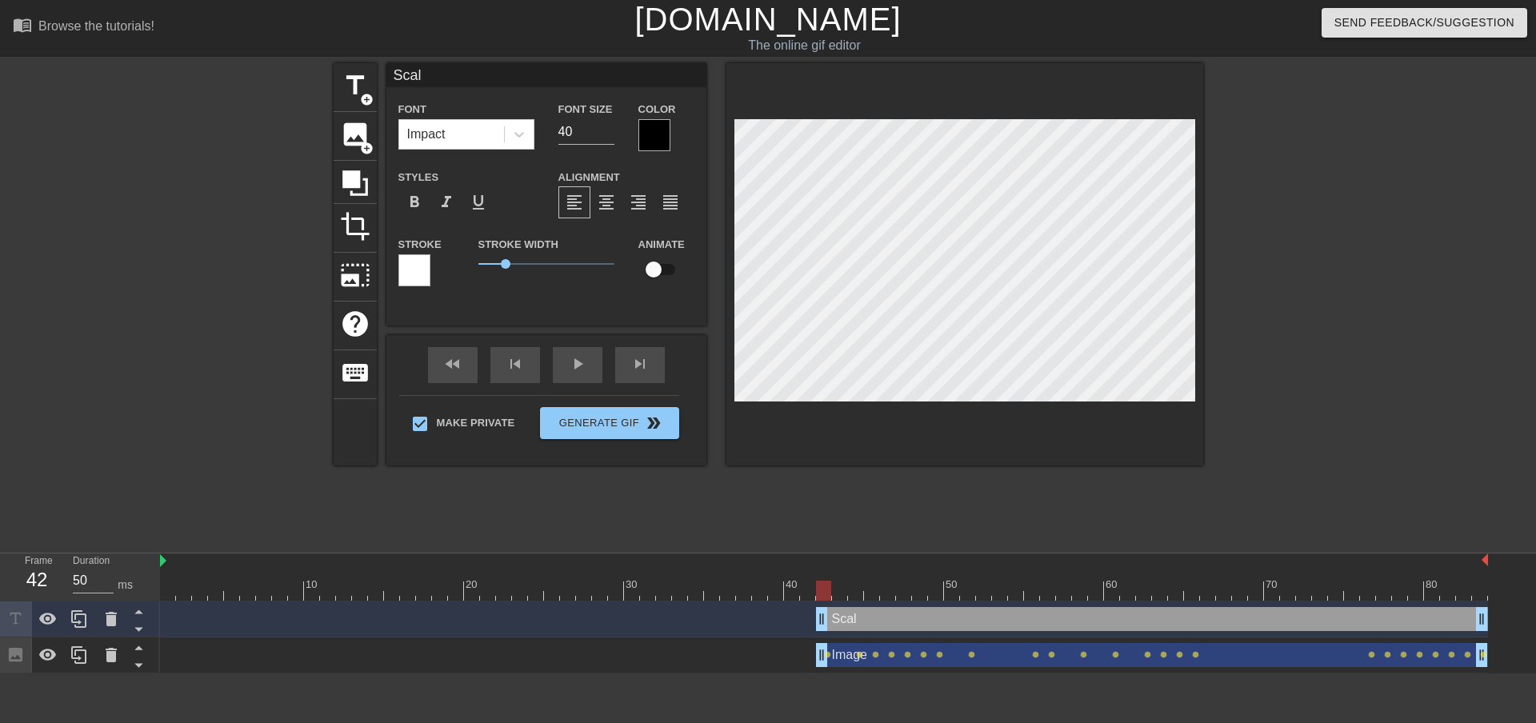
type input "Sca"
type textarea "Sca"
type input "Sc"
type textarea "Sc"
type input "S"
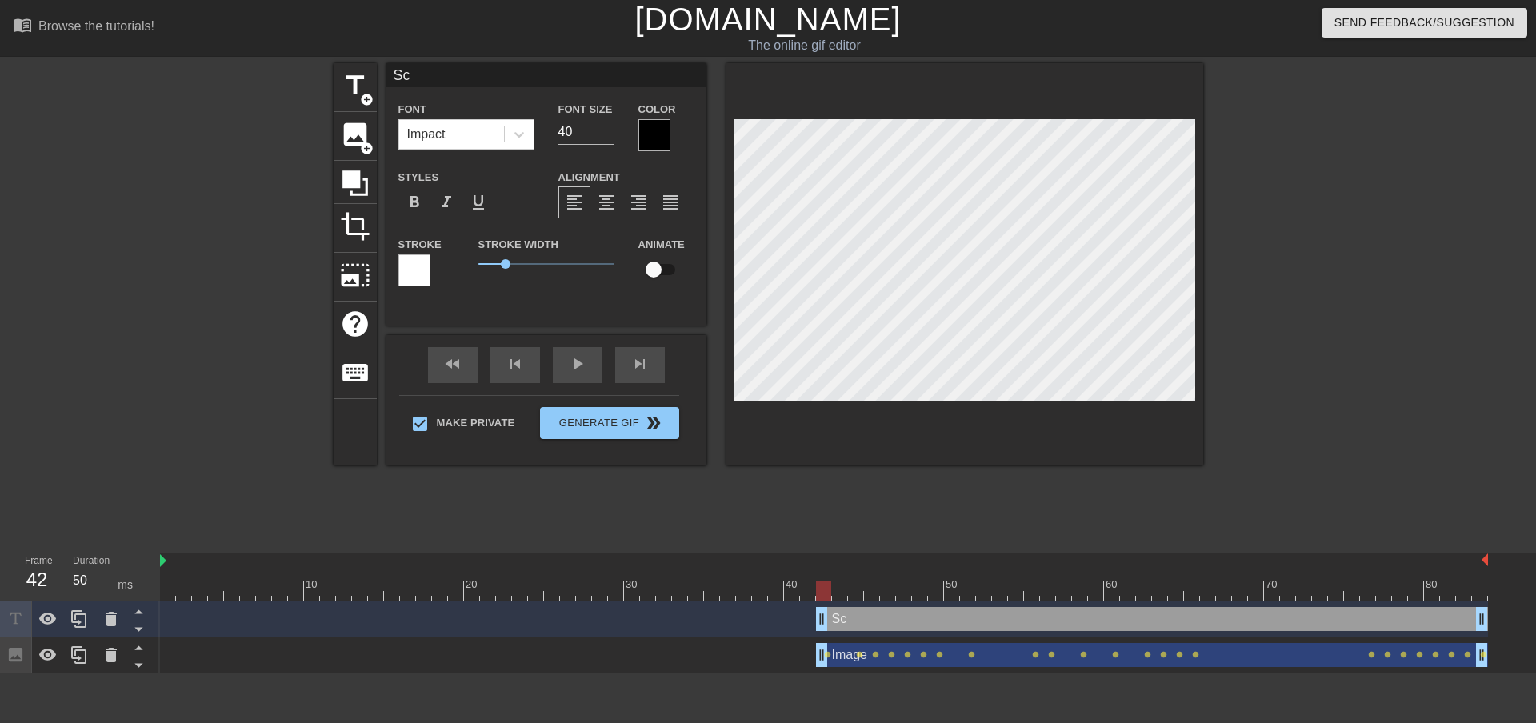
type textarea "S"
type input "B"
type textarea "B"
type input "Bo"
type textarea "Bo"
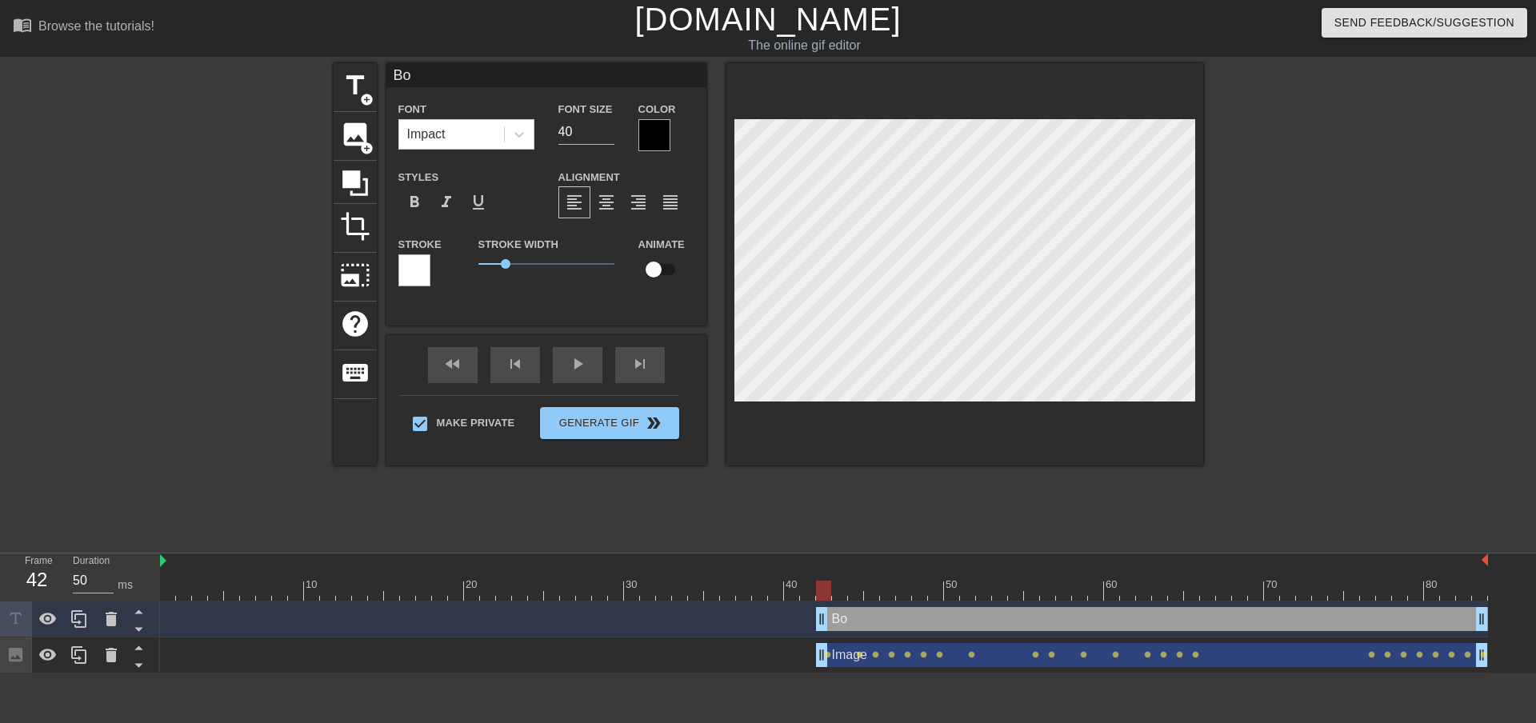
type input "Bot"
type textarea "Bot"
type input "Bots"
type textarea "Bots"
drag, startPoint x: 827, startPoint y: 585, endPoint x: 1455, endPoint y: 643, distance: 630.8
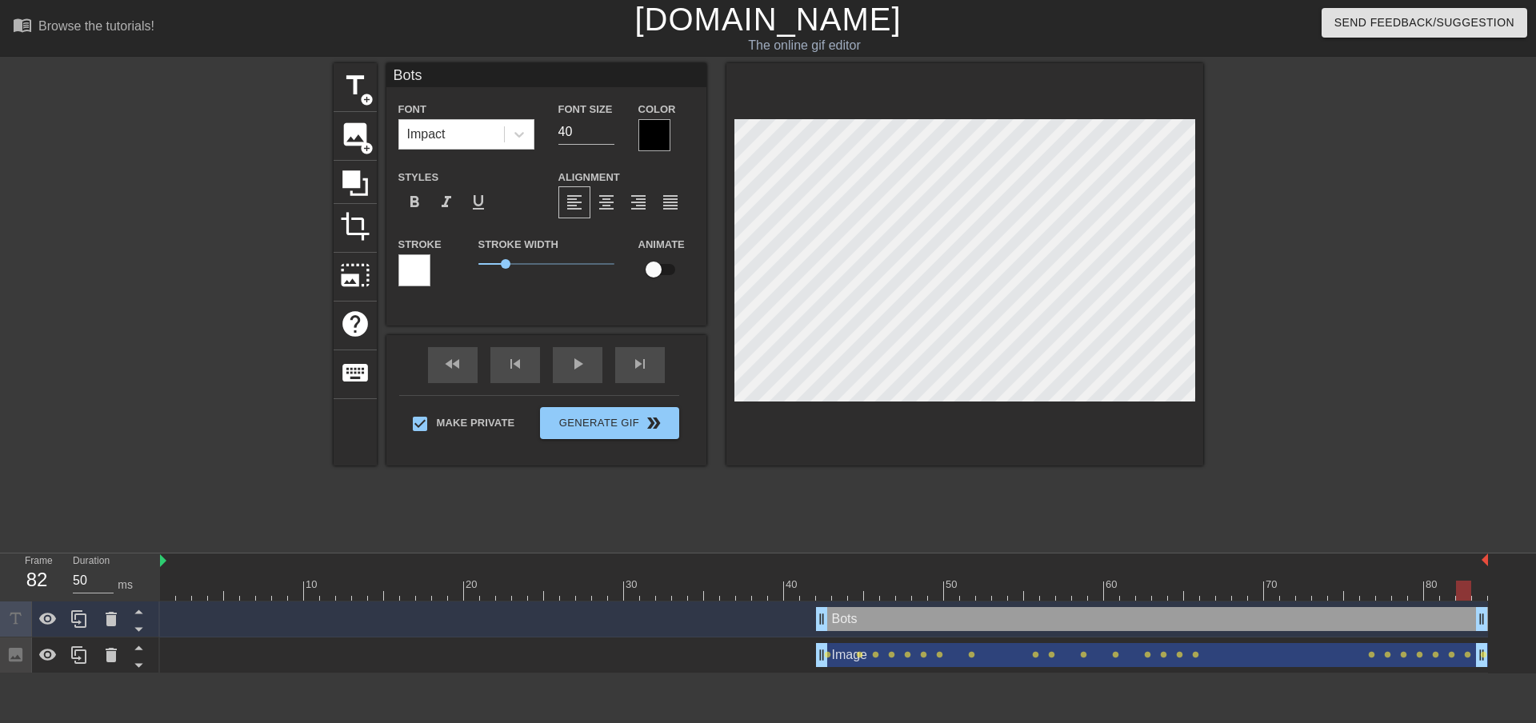
click at [1455, 643] on div "10 20 30 40 50 60 70 80 Bots drag_handle drag_handle Image drag_handle drag_han…" at bounding box center [848, 614] width 1376 height 120
click at [1335, 470] on div at bounding box center [1343, 303] width 240 height 480
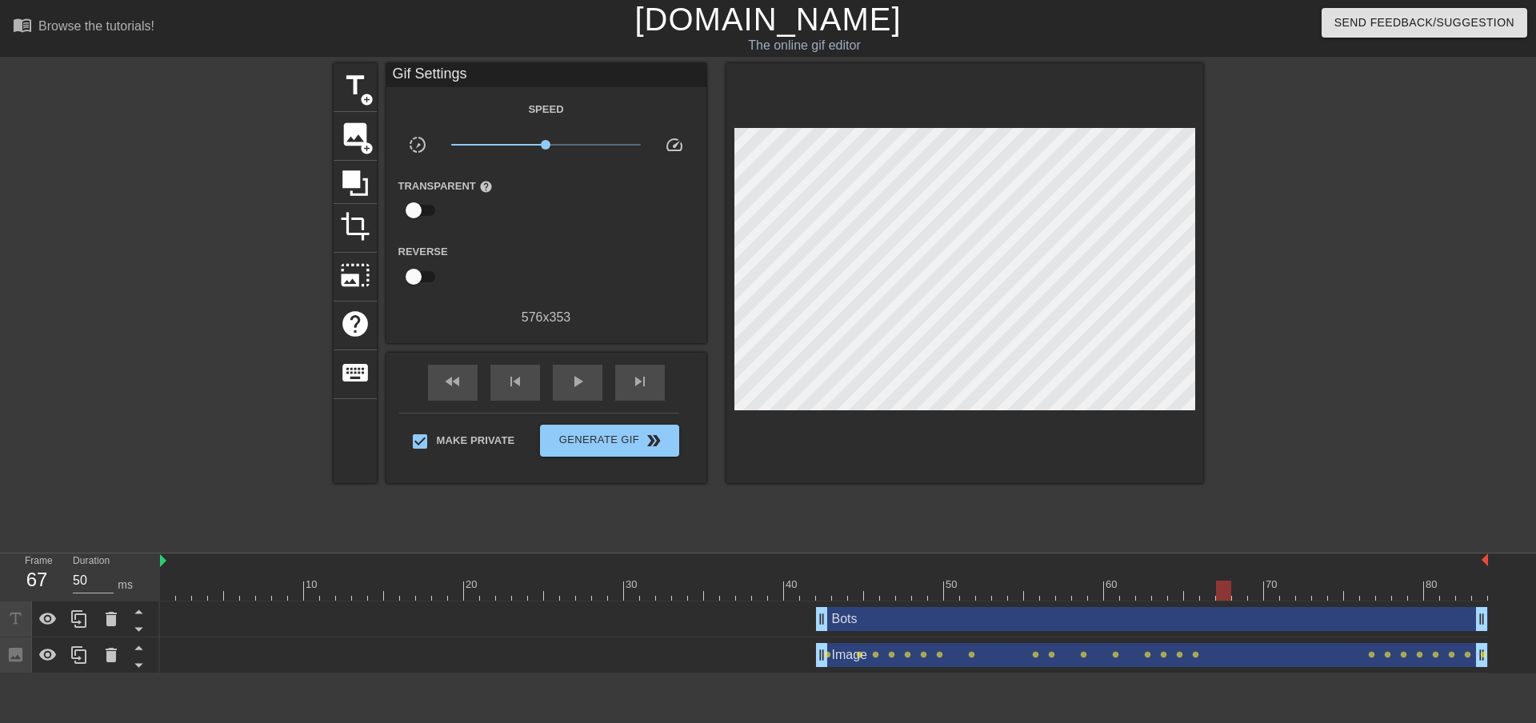
drag, startPoint x: 1455, startPoint y: 594, endPoint x: 1224, endPoint y: 587, distance: 231.3
click at [1224, 587] on div at bounding box center [824, 591] width 1328 height 20
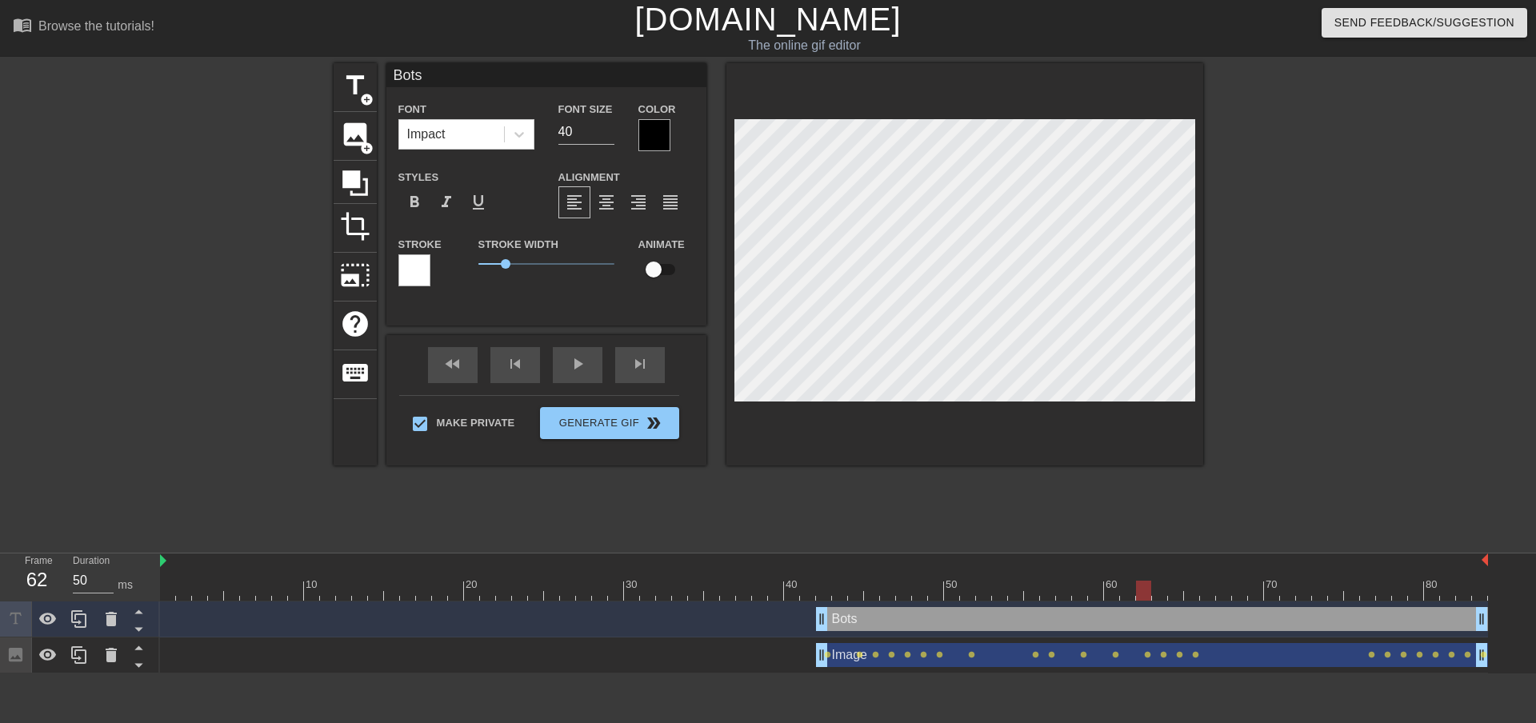
drag, startPoint x: 1216, startPoint y: 590, endPoint x: 1137, endPoint y: 591, distance: 79.2
click at [1137, 591] on div at bounding box center [1143, 591] width 15 height 20
click at [366, 145] on span "add_circle" at bounding box center [367, 149] width 14 height 14
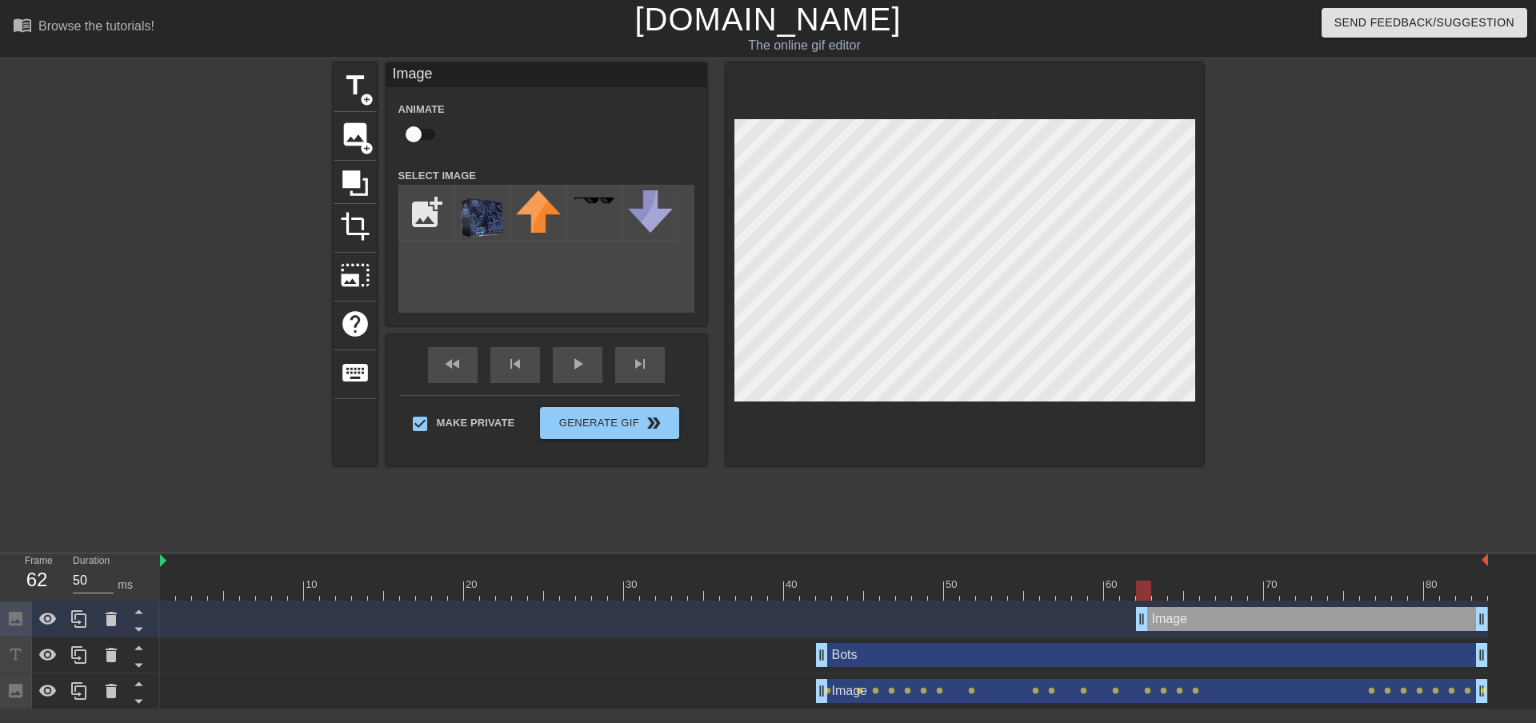
click at [1042, 609] on div "Image drag_handle drag_handle" at bounding box center [824, 619] width 1328 height 24
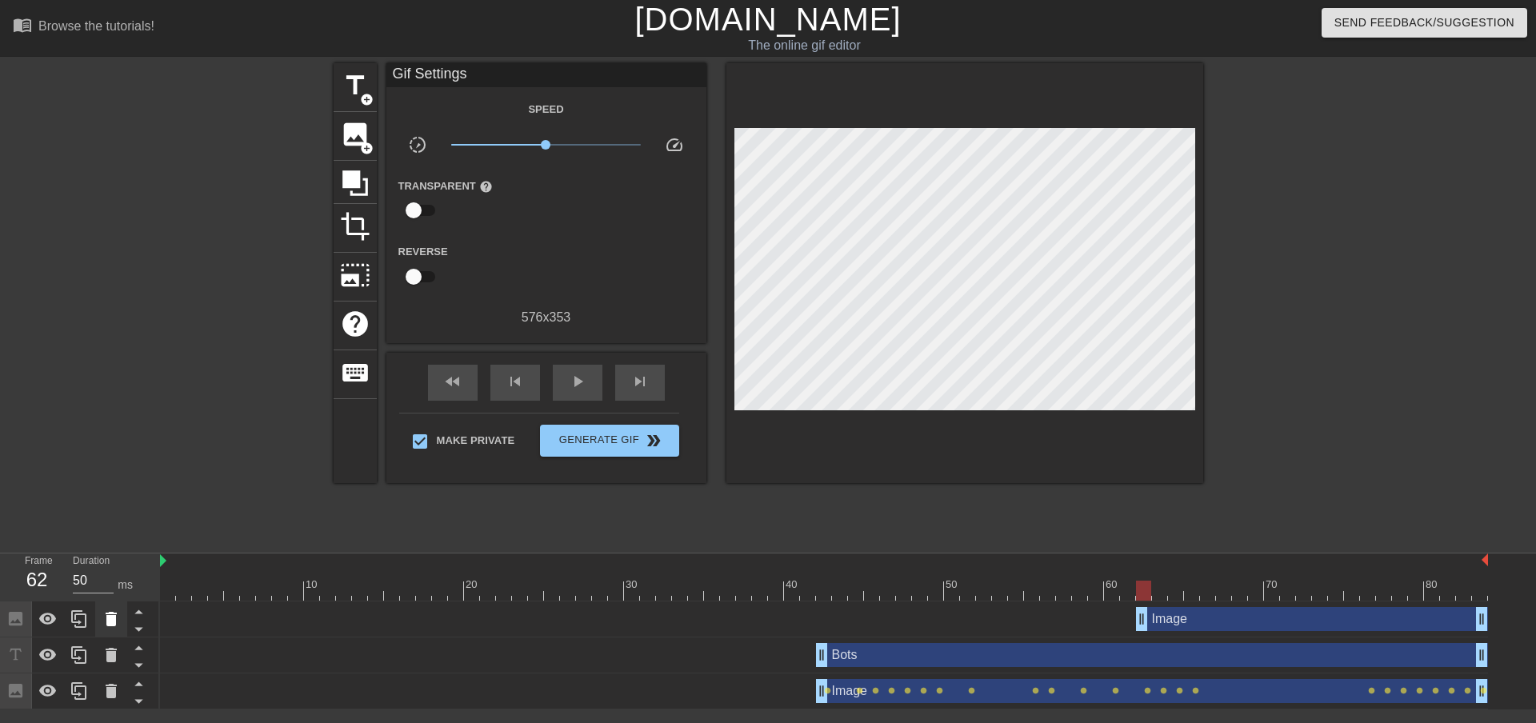
click at [114, 619] on icon at bounding box center [111, 619] width 11 height 14
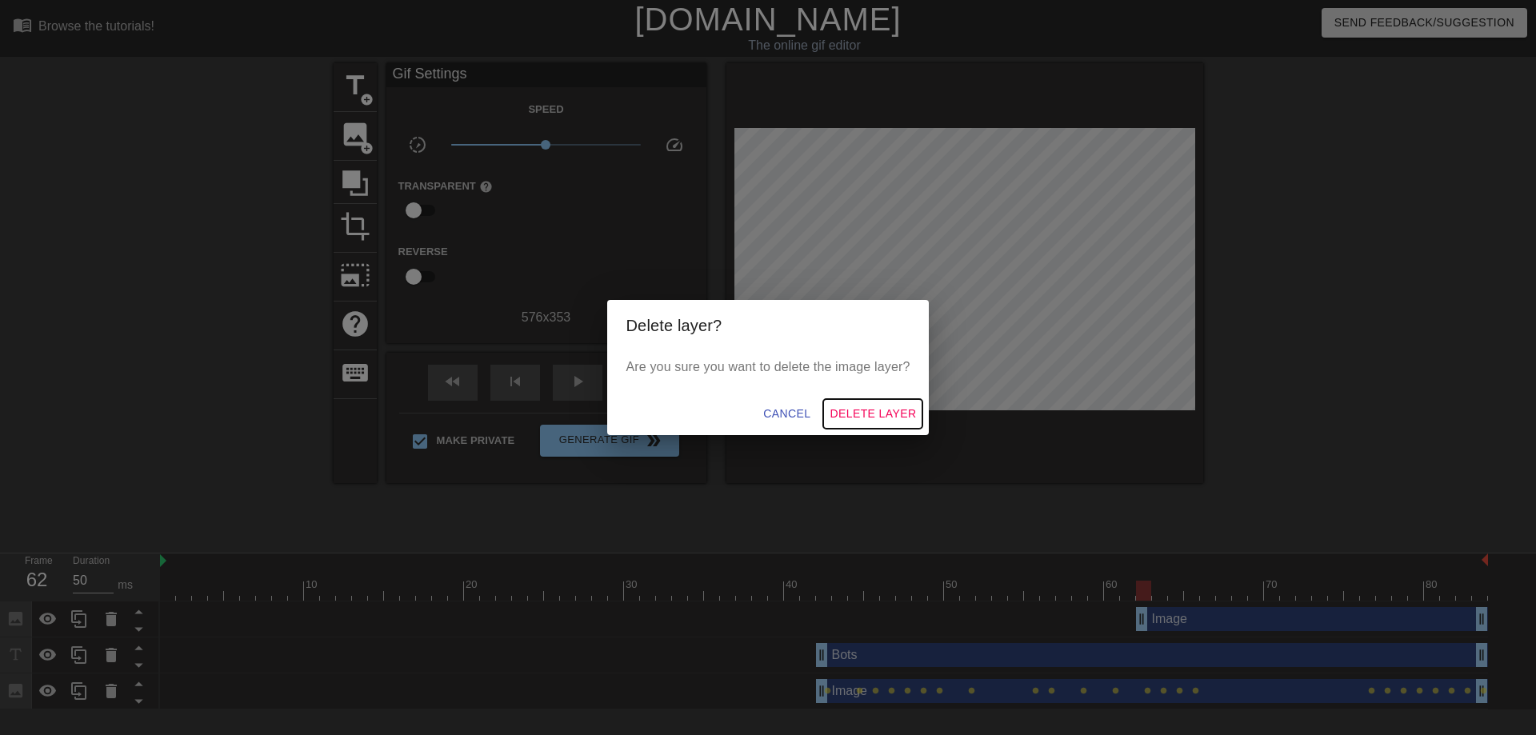
click at [864, 414] on span "Delete Layer" at bounding box center [873, 414] width 86 height 20
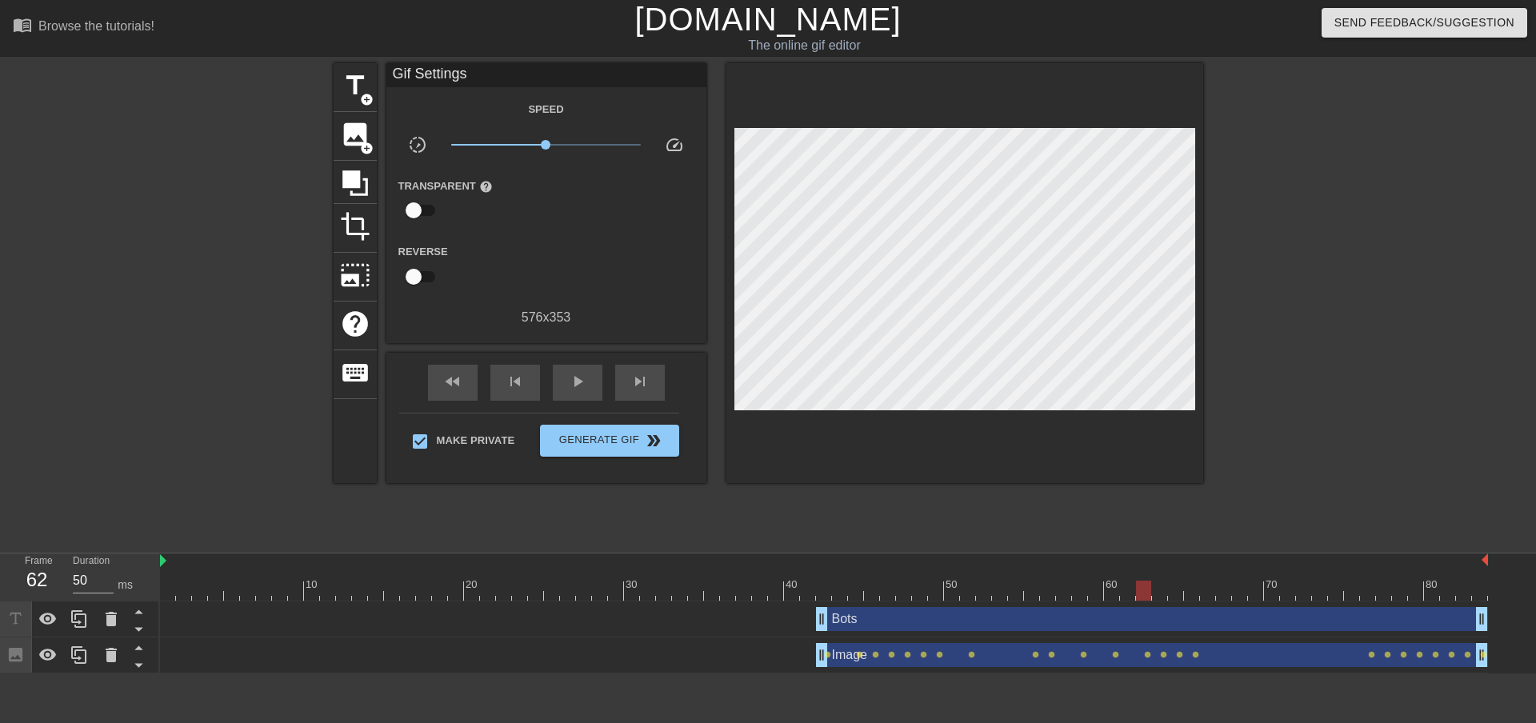
click at [867, 631] on div "Bots drag_handle drag_handle" at bounding box center [824, 620] width 1328 height 36
click at [865, 622] on div "Bots drag_handle drag_handle" at bounding box center [1152, 619] width 672 height 24
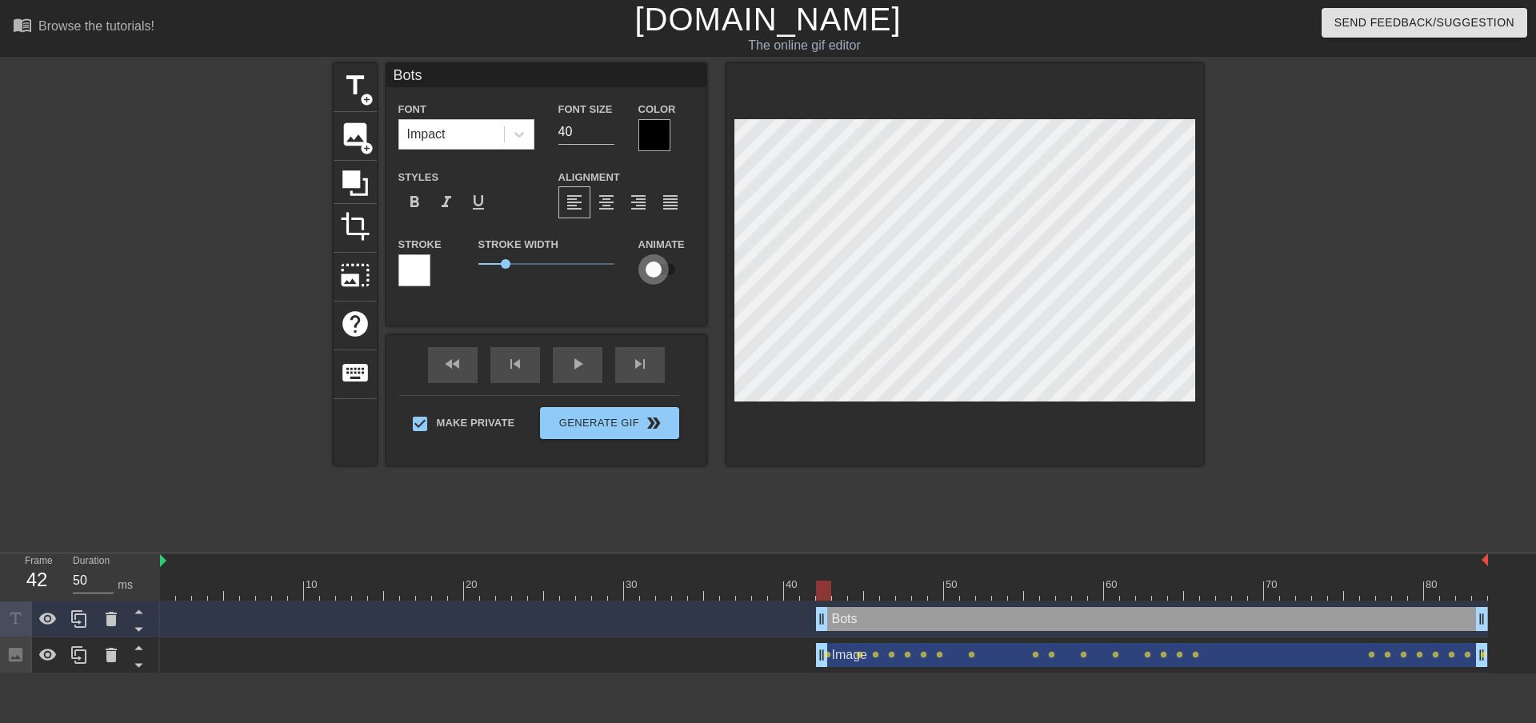
click at [658, 269] on input "checkbox" at bounding box center [653, 269] width 91 height 30
checkbox input "true"
drag, startPoint x: 827, startPoint y: 598, endPoint x: 1238, endPoint y: 625, distance: 412.2
click at [1238, 625] on div "10 20 30 40 50 60 70 80 Bots drag_handle drag_handle lens Image drag_handle dra…" at bounding box center [848, 614] width 1376 height 120
drag, startPoint x: 1239, startPoint y: 586, endPoint x: 1210, endPoint y: 470, distance: 119.7
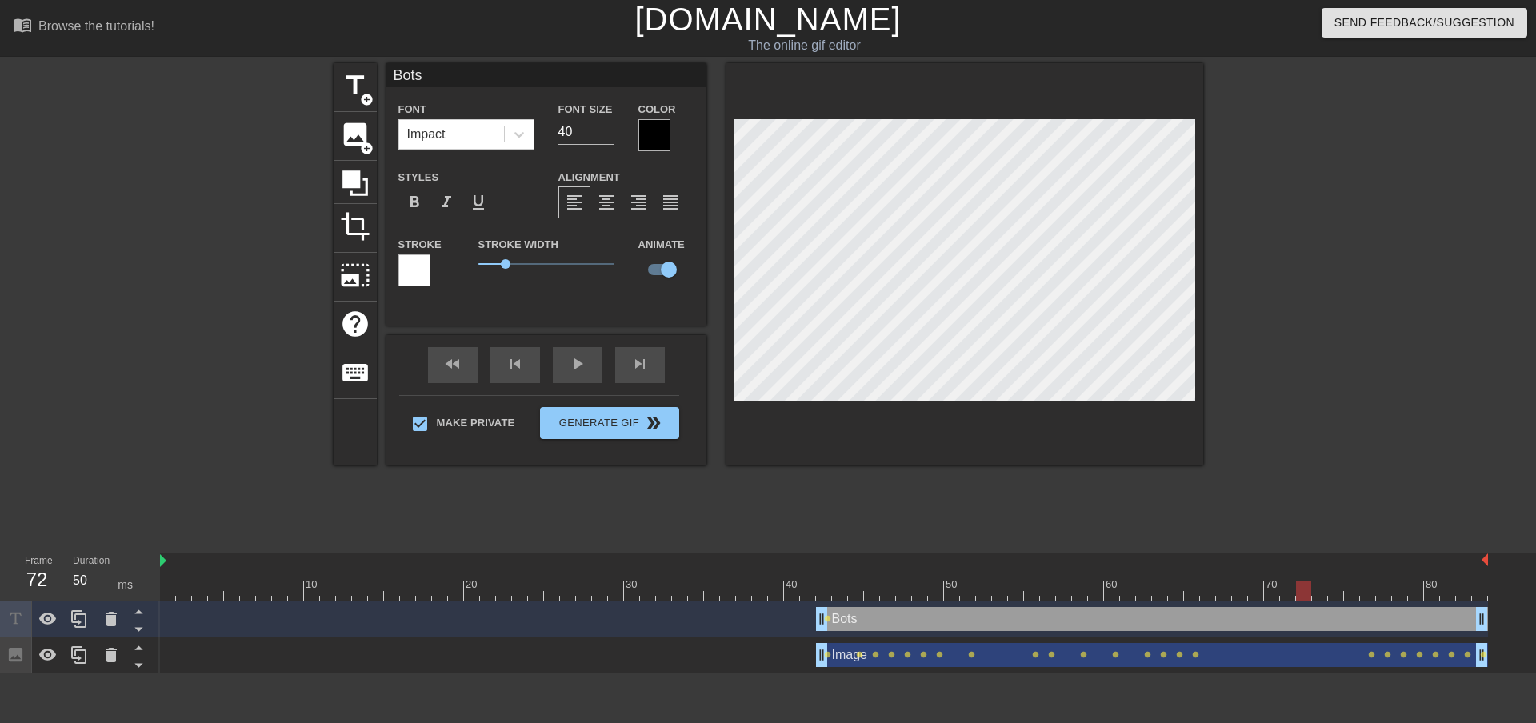
click at [1307, 589] on div at bounding box center [1303, 591] width 15 height 20
drag, startPoint x: 1307, startPoint y: 588, endPoint x: 1385, endPoint y: 599, distance: 79.2
click at [1392, 599] on div at bounding box center [1399, 591] width 15 height 20
drag, startPoint x: 1387, startPoint y: 599, endPoint x: 1351, endPoint y: 591, distance: 36.9
click at [1351, 591] on div at bounding box center [1351, 591] width 15 height 20
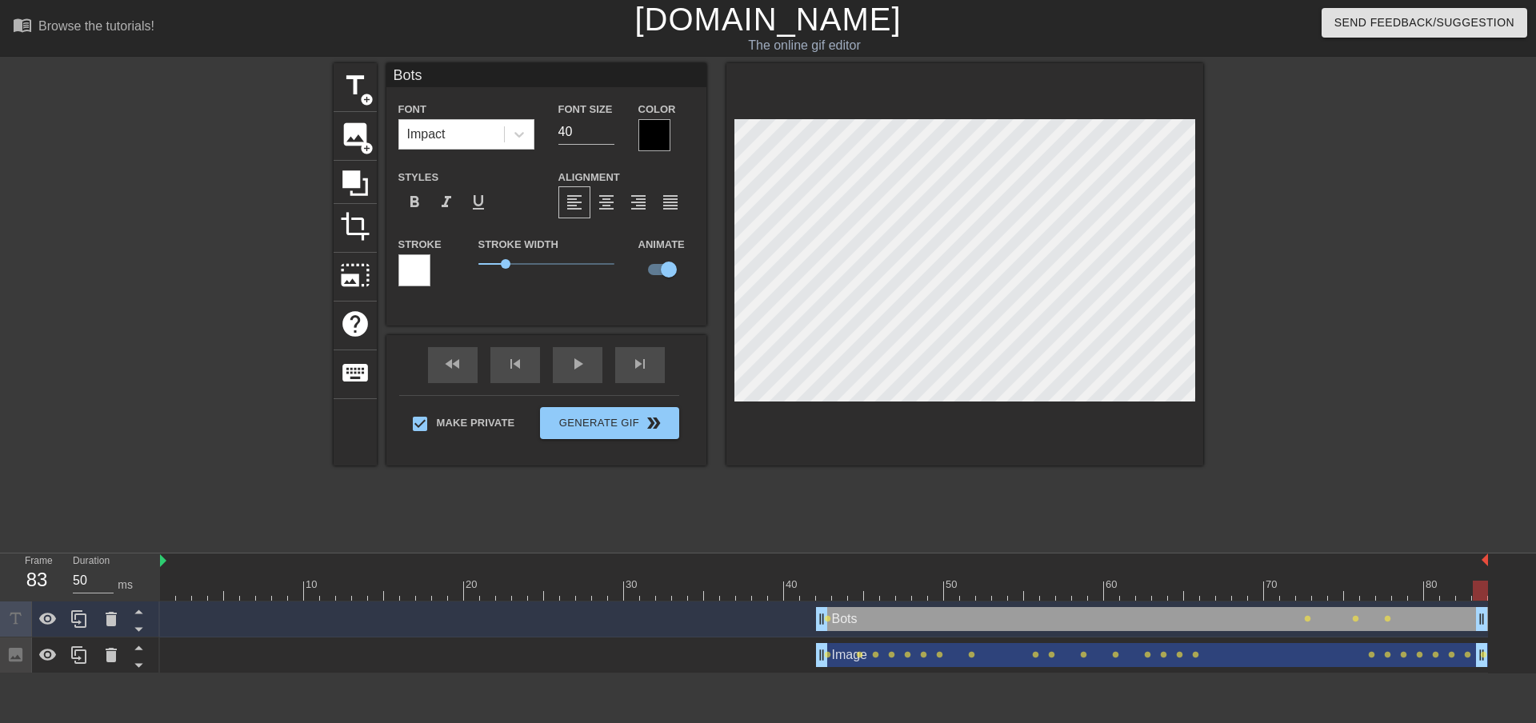
drag, startPoint x: 1355, startPoint y: 592, endPoint x: 1507, endPoint y: 578, distance: 151.8
click at [1522, 590] on div "10 20 30 40 50 60 70 80 Bots drag_handle drag_handle lens lens lens lens Image …" at bounding box center [848, 614] width 1376 height 120
click at [1316, 414] on div at bounding box center [1343, 303] width 240 height 480
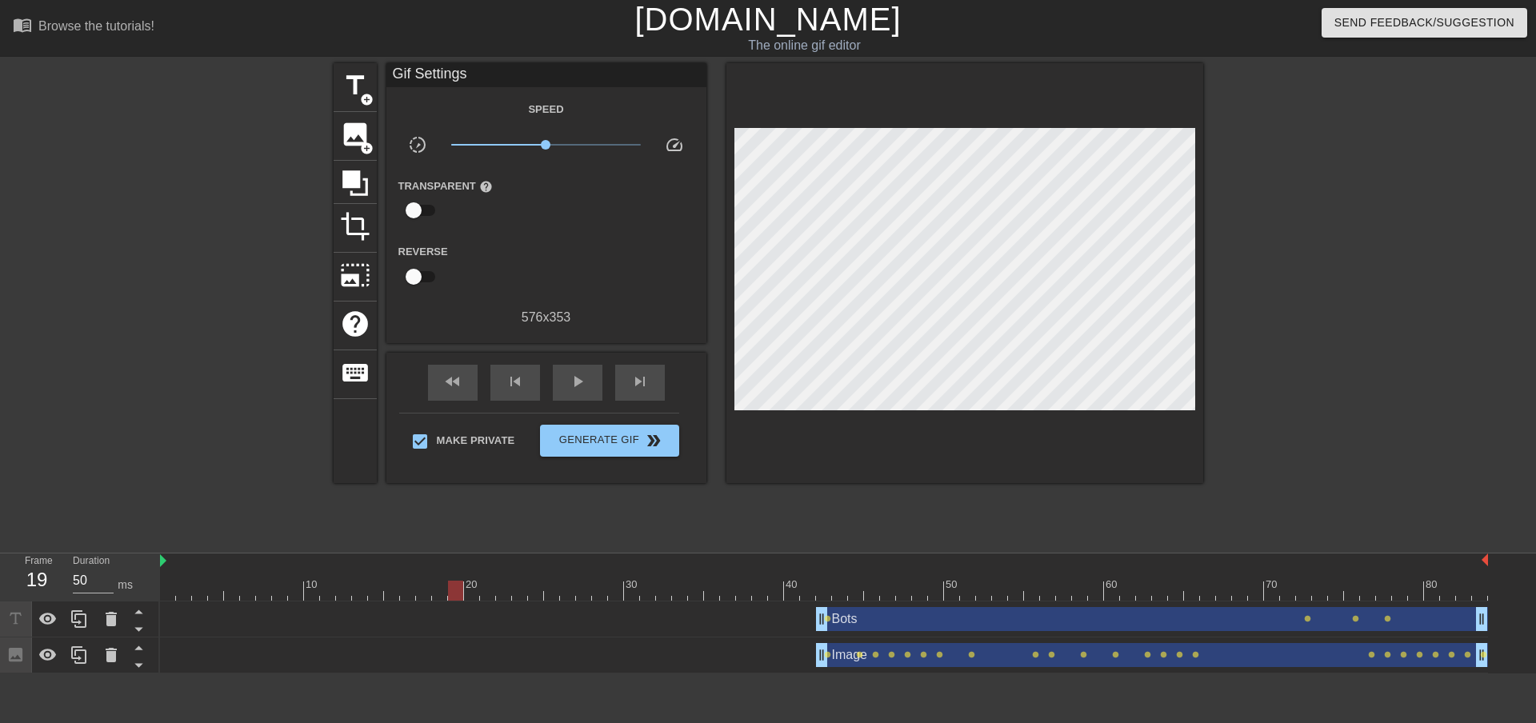
drag, startPoint x: 754, startPoint y: 589, endPoint x: 106, endPoint y: 534, distance: 650.4
click at [108, 546] on div "menu_book Browse the tutorials! [DOMAIN_NAME] The online gif editor Send Feedba…" at bounding box center [768, 337] width 1536 height 674
click at [644, 435] on span "double_arrow" at bounding box center [653, 440] width 19 height 19
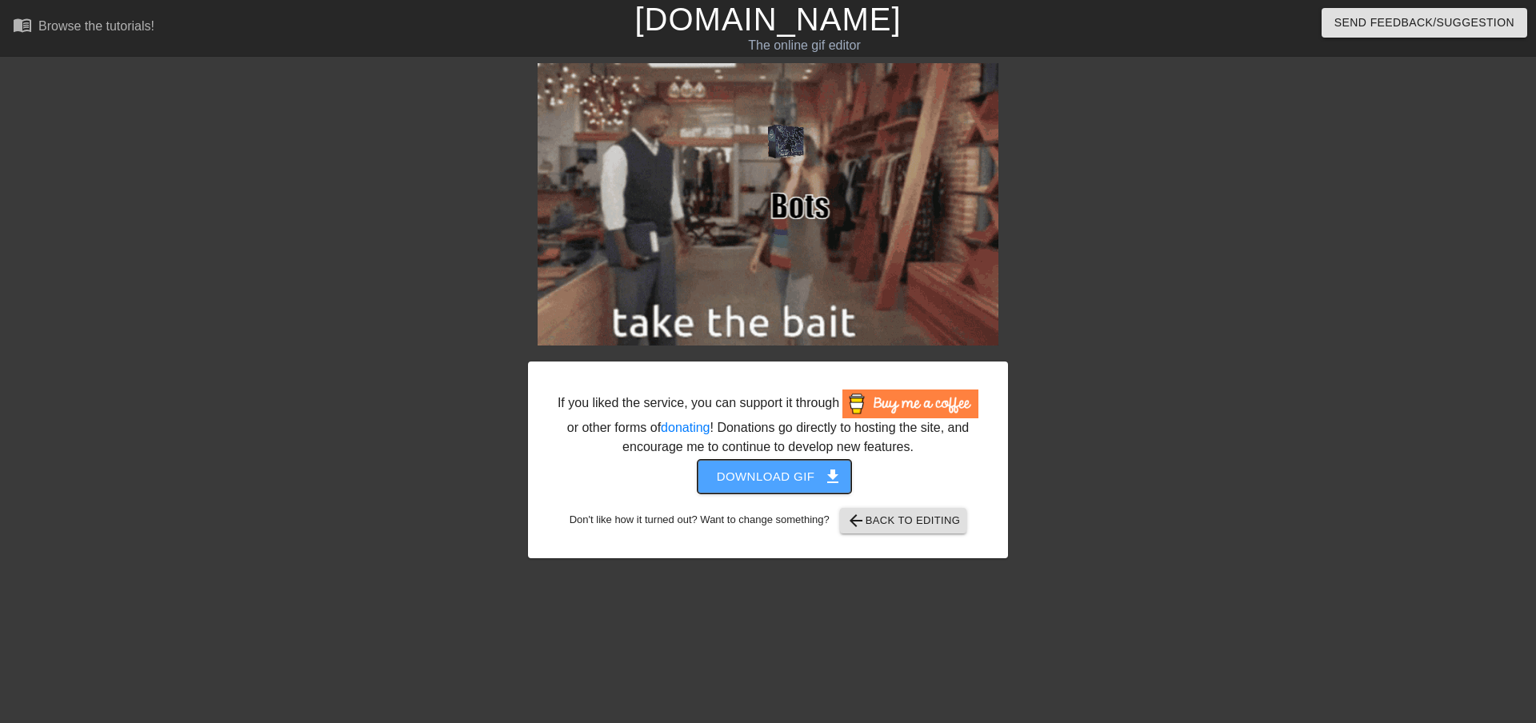
click at [823, 473] on span "get_app" at bounding box center [832, 476] width 19 height 19
